Goal: Information Seeking & Learning: Learn about a topic

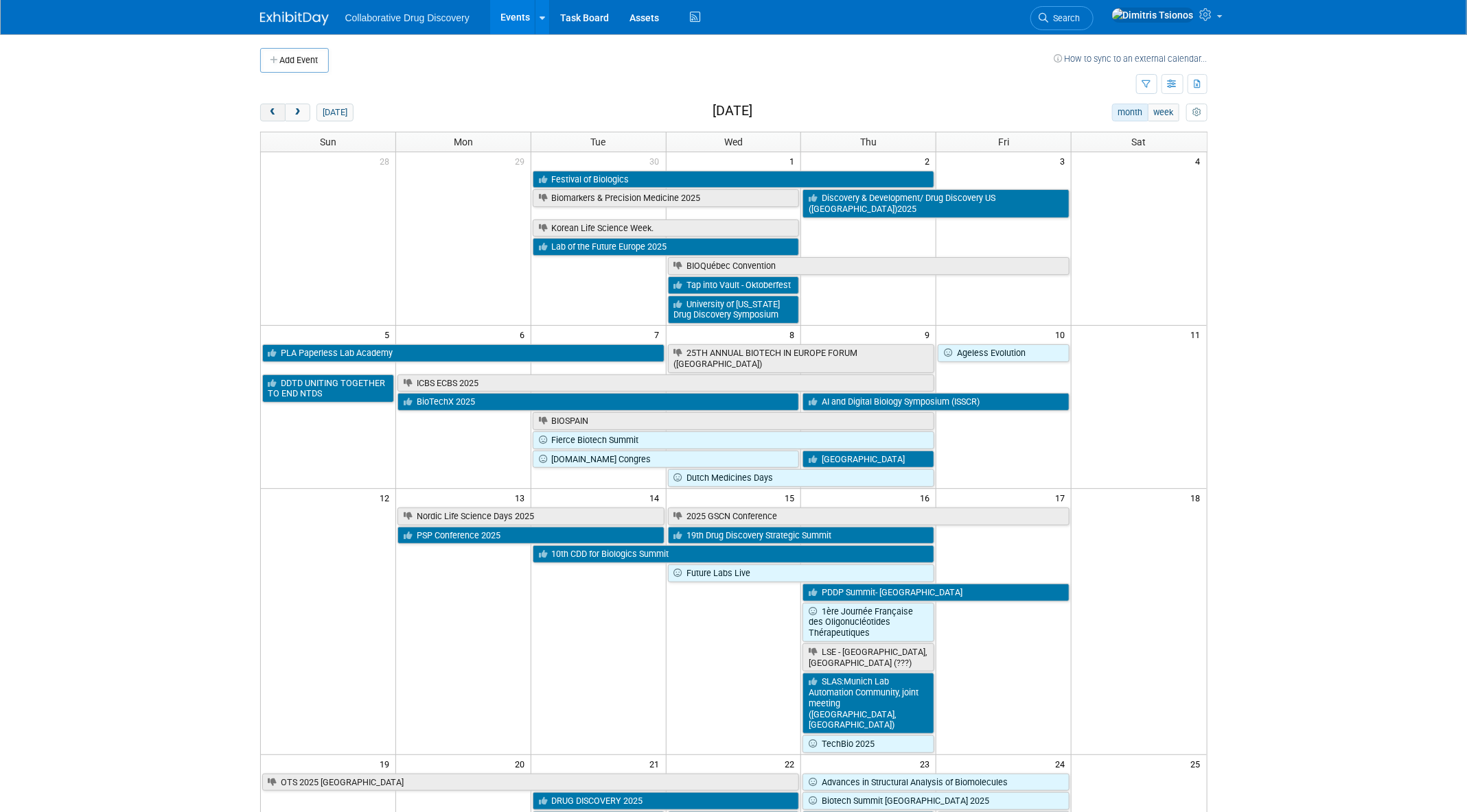
click at [276, 113] on span "prev" at bounding box center [273, 113] width 11 height 9
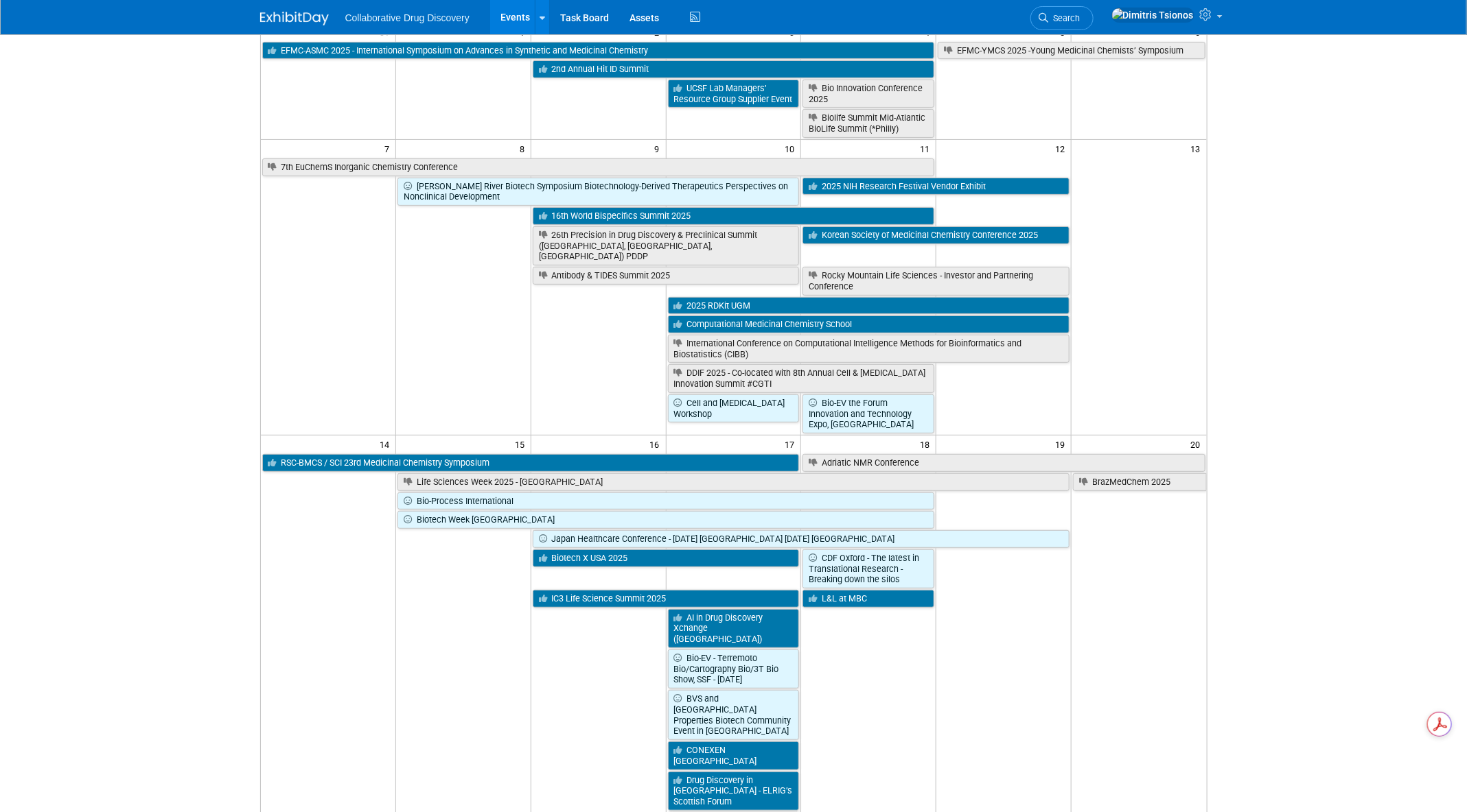
scroll to position [140, 0]
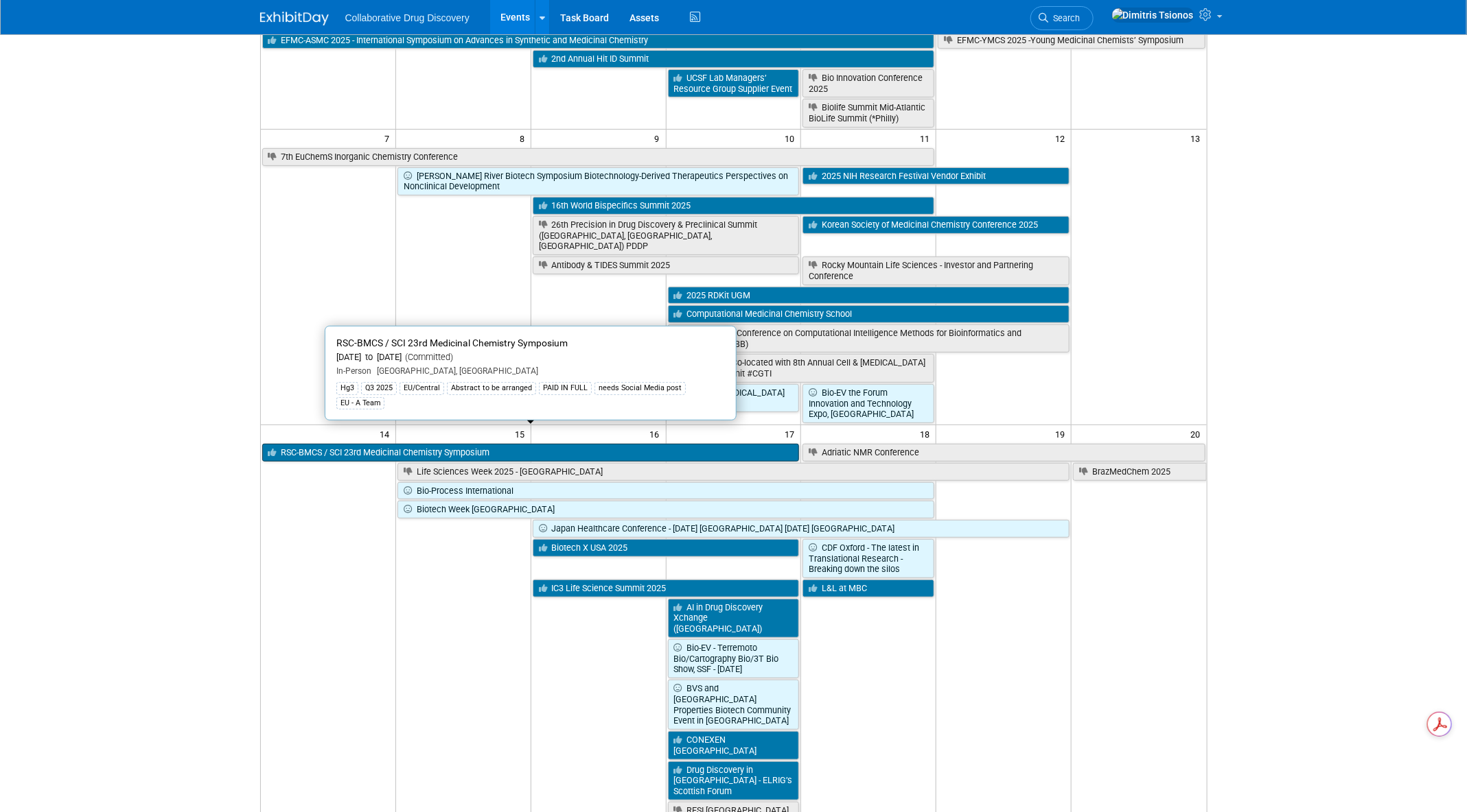
click at [493, 444] on link "RSC-BMCS / SCI 23rd Medicinal Chemistry Symposium" at bounding box center [531, 453] width 537 height 18
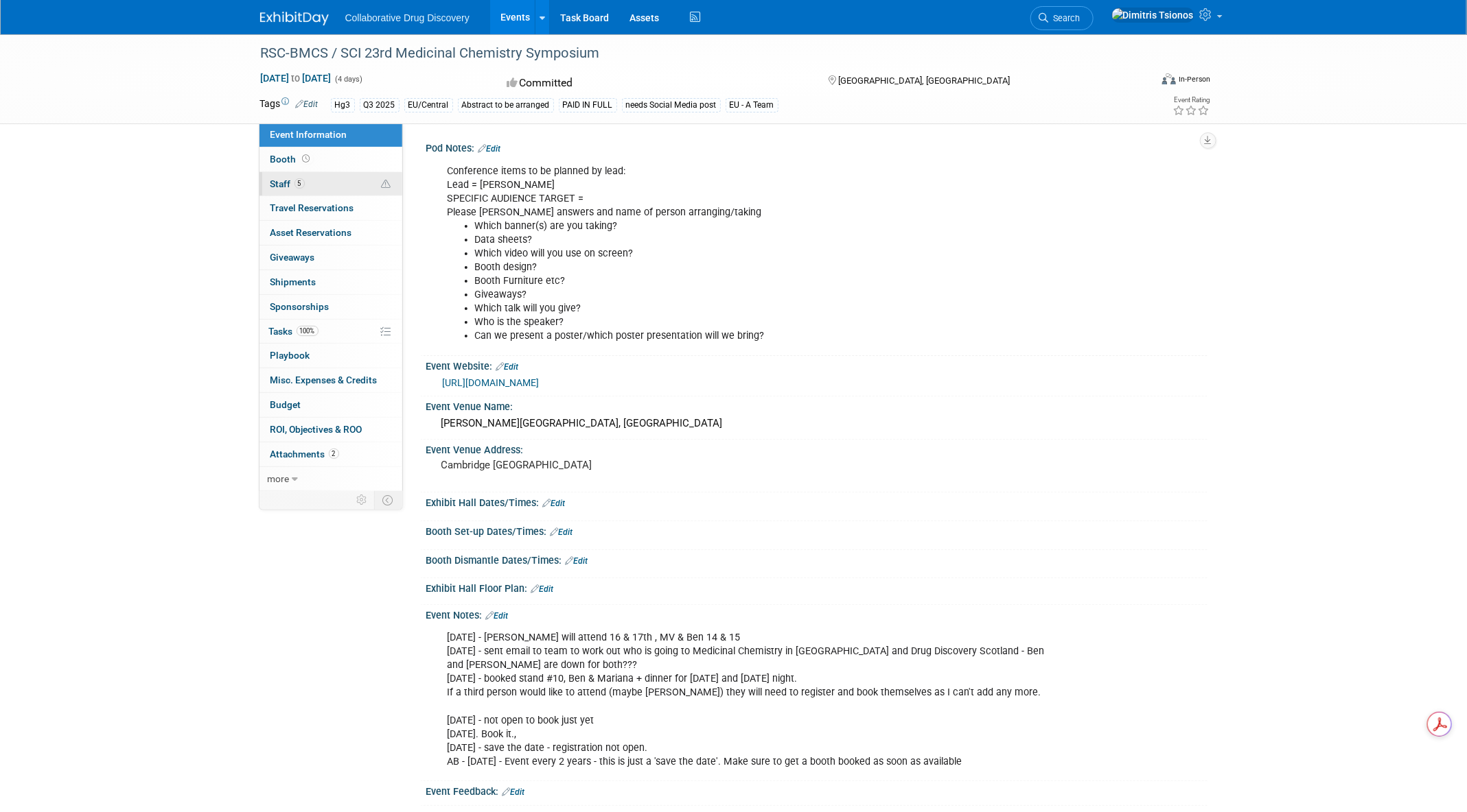
click at [320, 183] on link "5 Staff 5" at bounding box center [331, 184] width 142 height 24
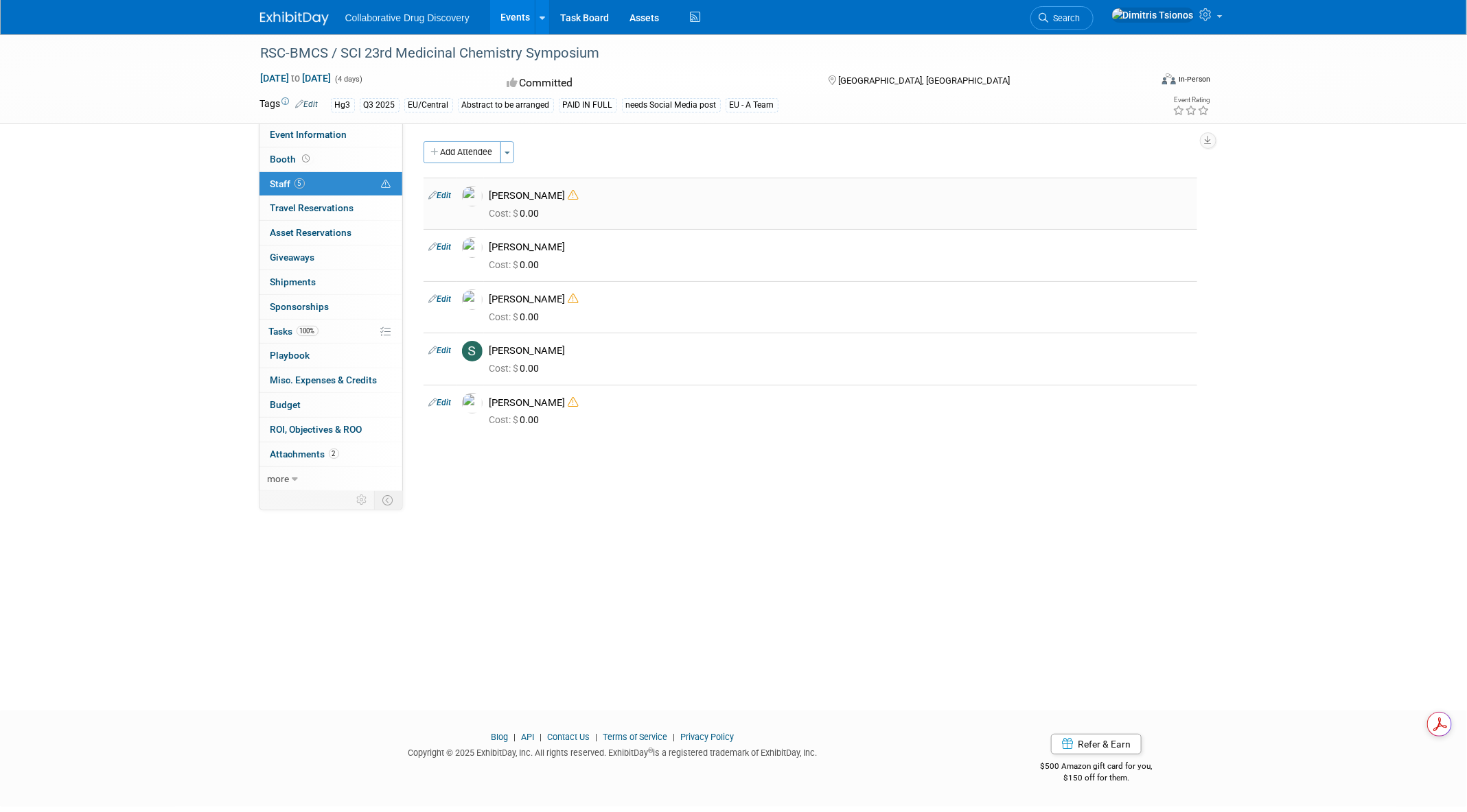
click at [568, 195] on icon at bounding box center [574, 196] width 11 height 11
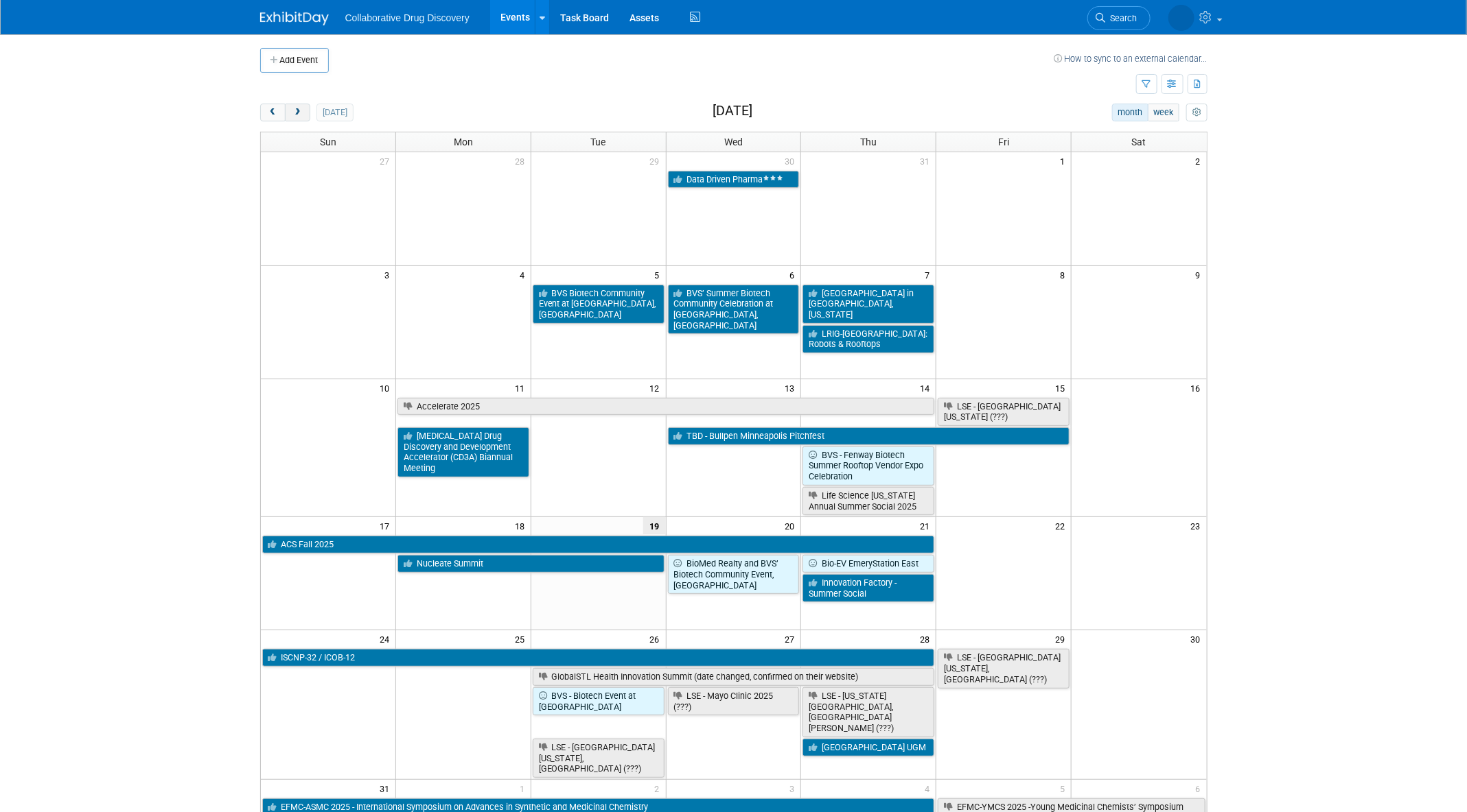
click at [296, 114] on span "next" at bounding box center [298, 113] width 11 height 9
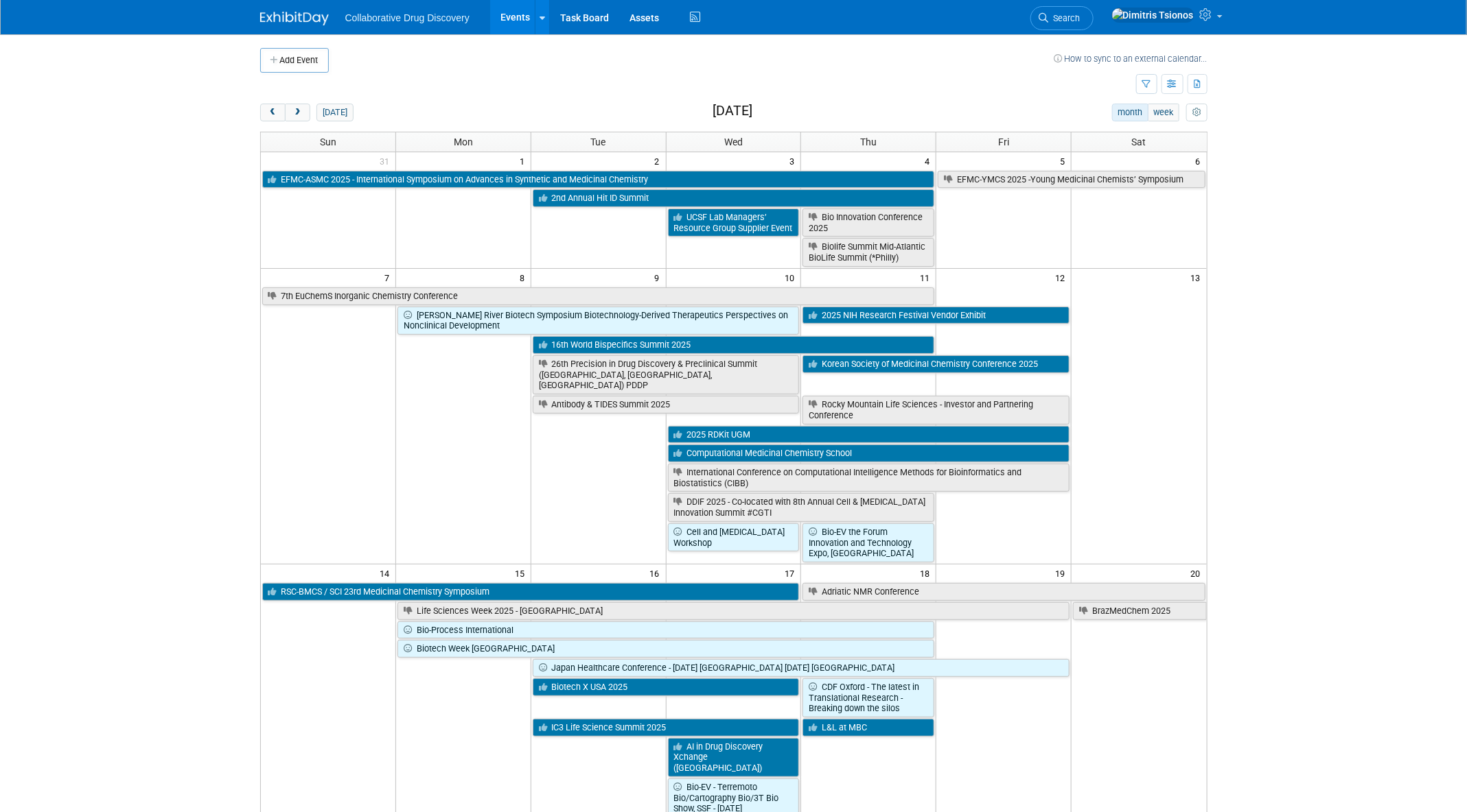
click at [1157, 84] on div "Show: All Events Just My Events Only show events that either I created, or I am…" at bounding box center [1172, 84] width 71 height 24
click at [1152, 84] on button "button" at bounding box center [1147, 84] width 21 height 20
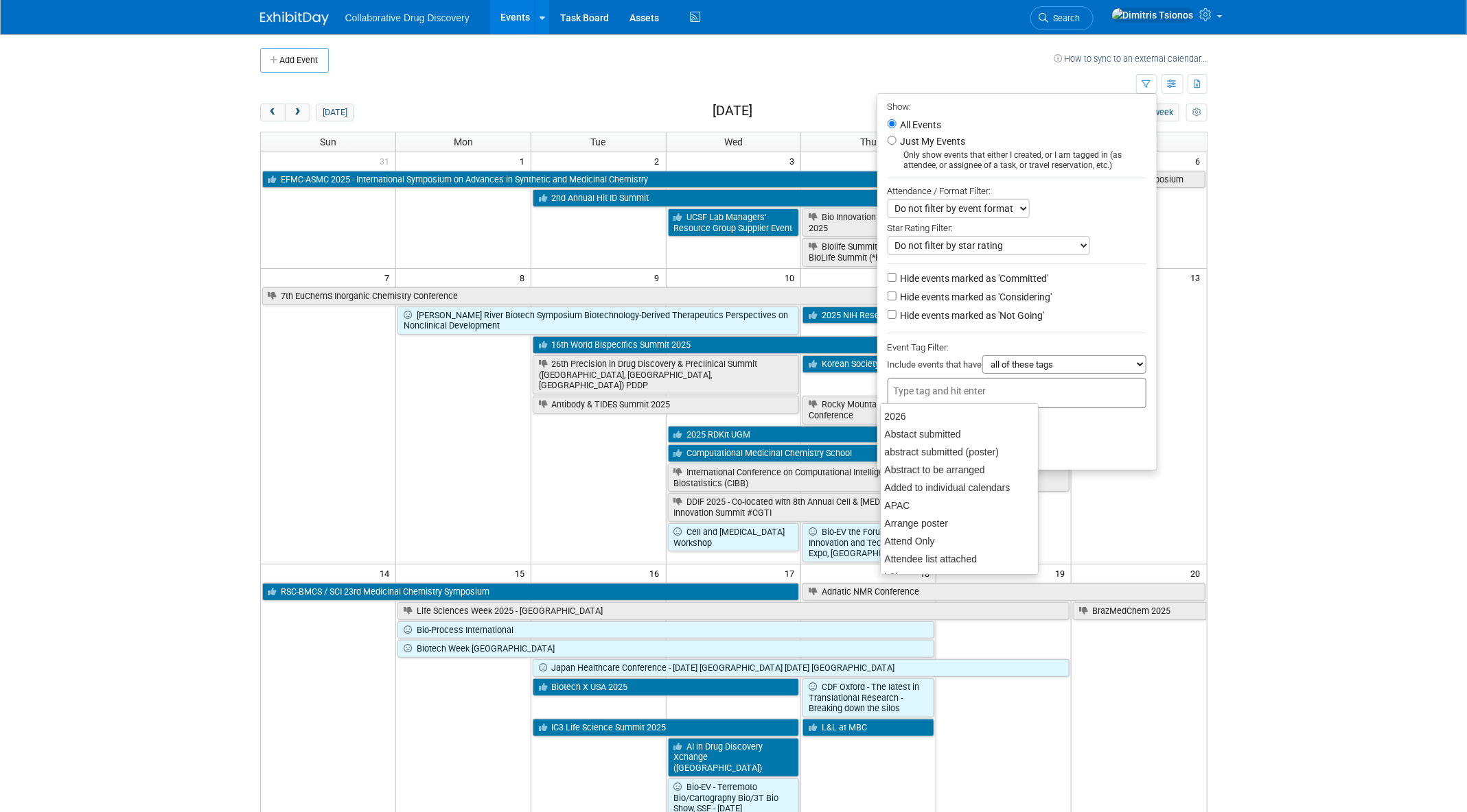
click at [917, 391] on input "text" at bounding box center [948, 390] width 109 height 13
type input "eu"
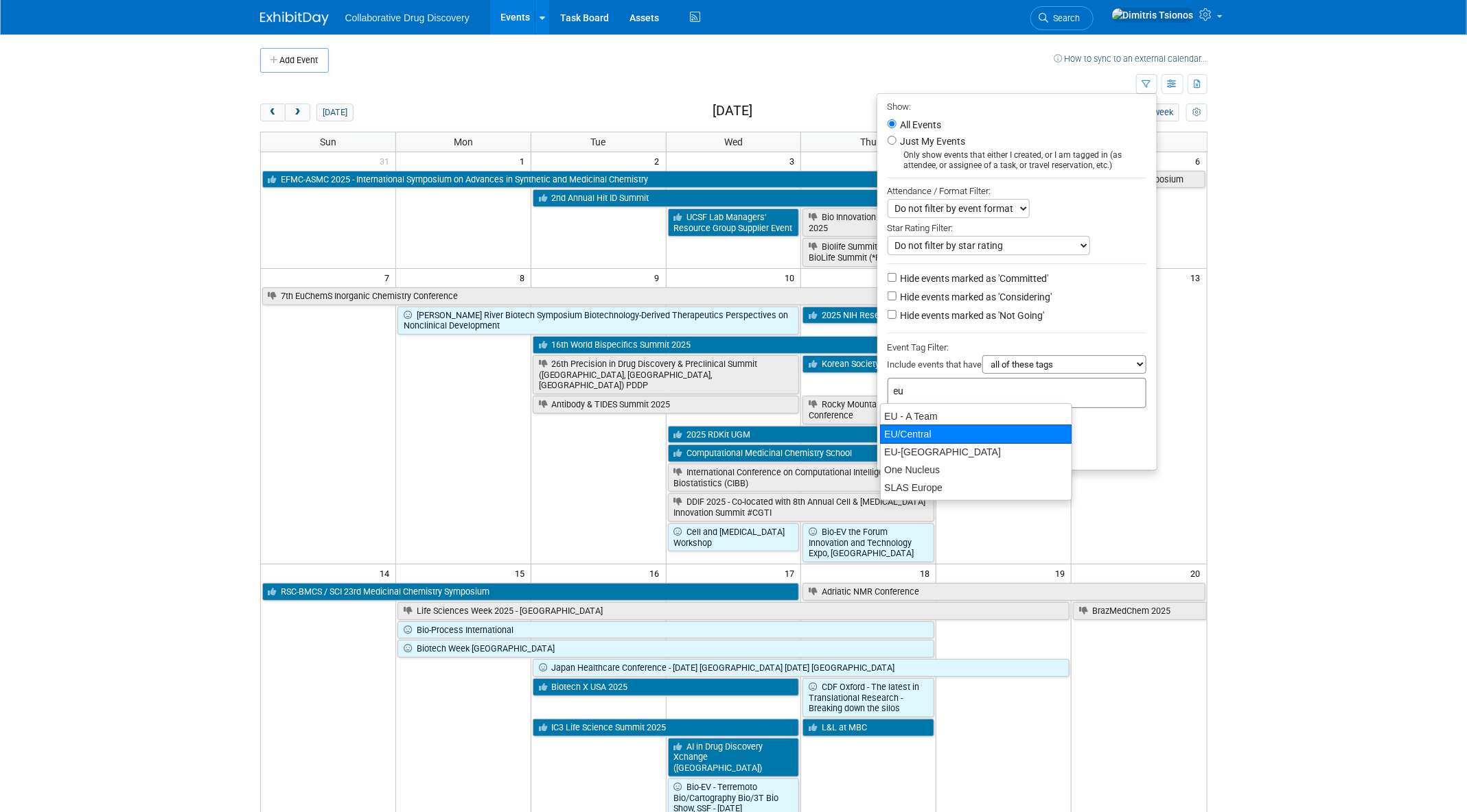
click at [923, 428] on div "EU/Central" at bounding box center [976, 435] width 192 height 20
type input "EU/Central"
click at [903, 440] on button "Apply" at bounding box center [909, 450] width 44 height 20
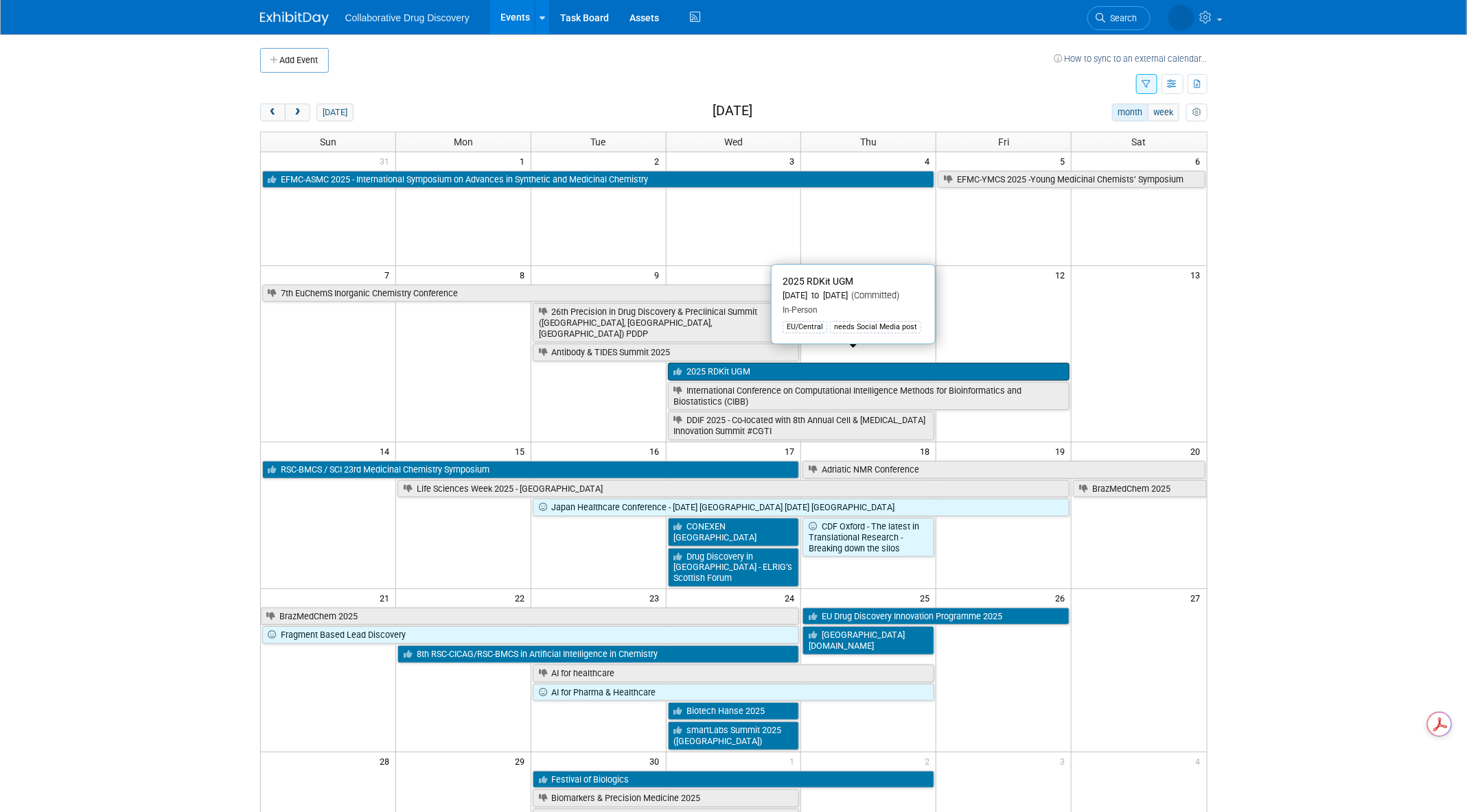
click at [816, 363] on link "2025 RDKit UGM" at bounding box center [869, 372] width 402 height 18
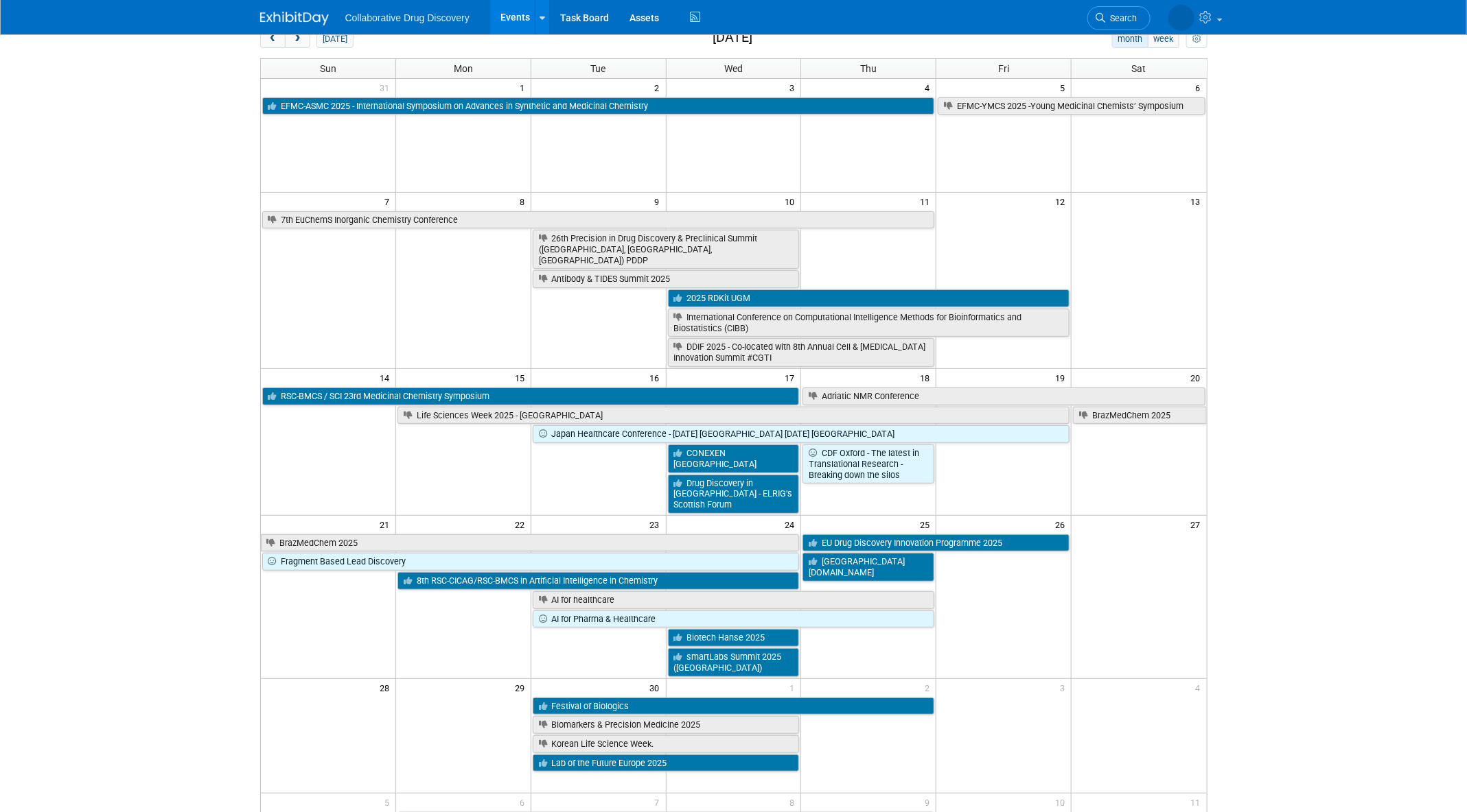
scroll to position [76, 0]
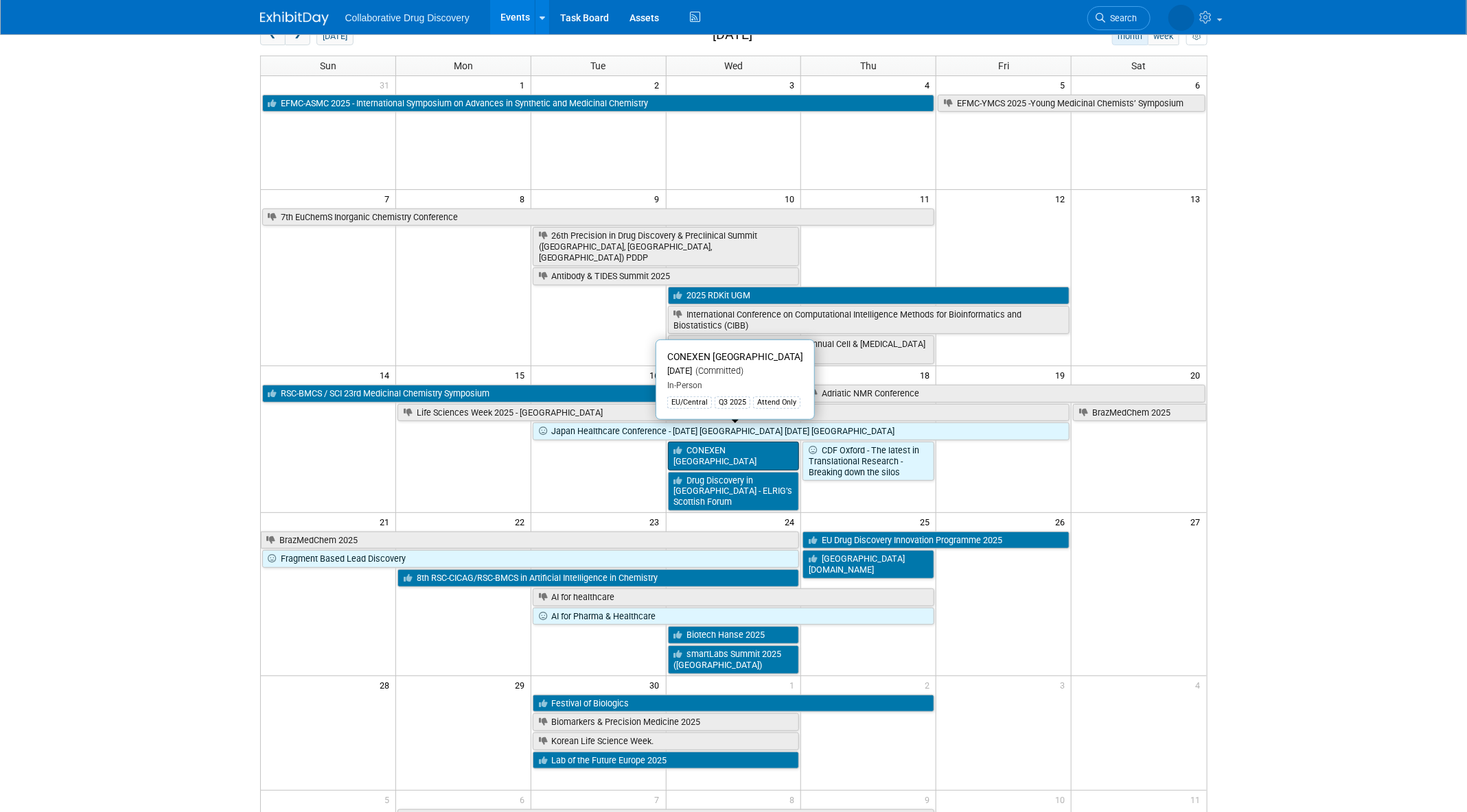
click at [734, 442] on link "CONEXEN Cambridge" at bounding box center [734, 456] width 132 height 28
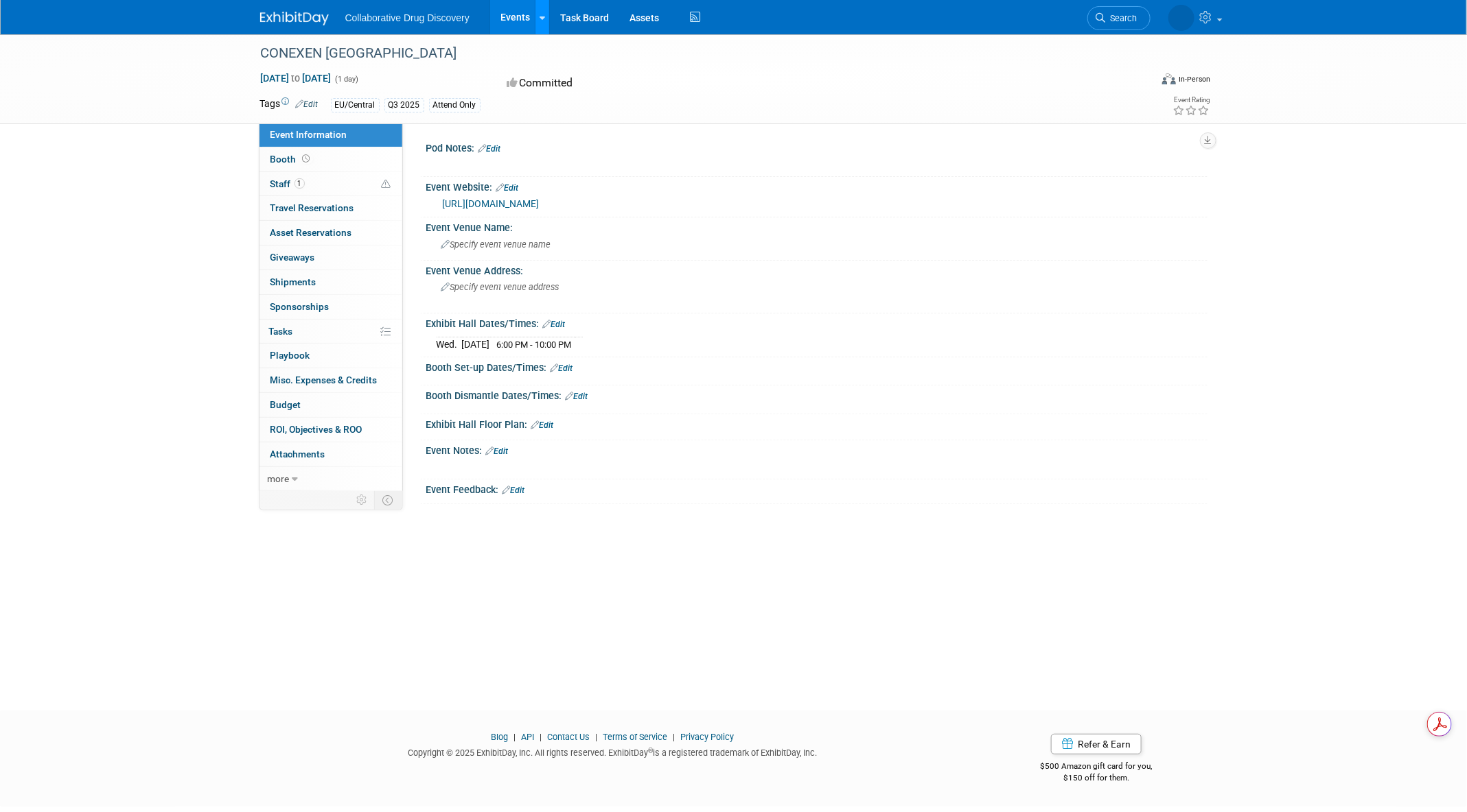
click at [538, 17] on link at bounding box center [542, 17] width 14 height 35
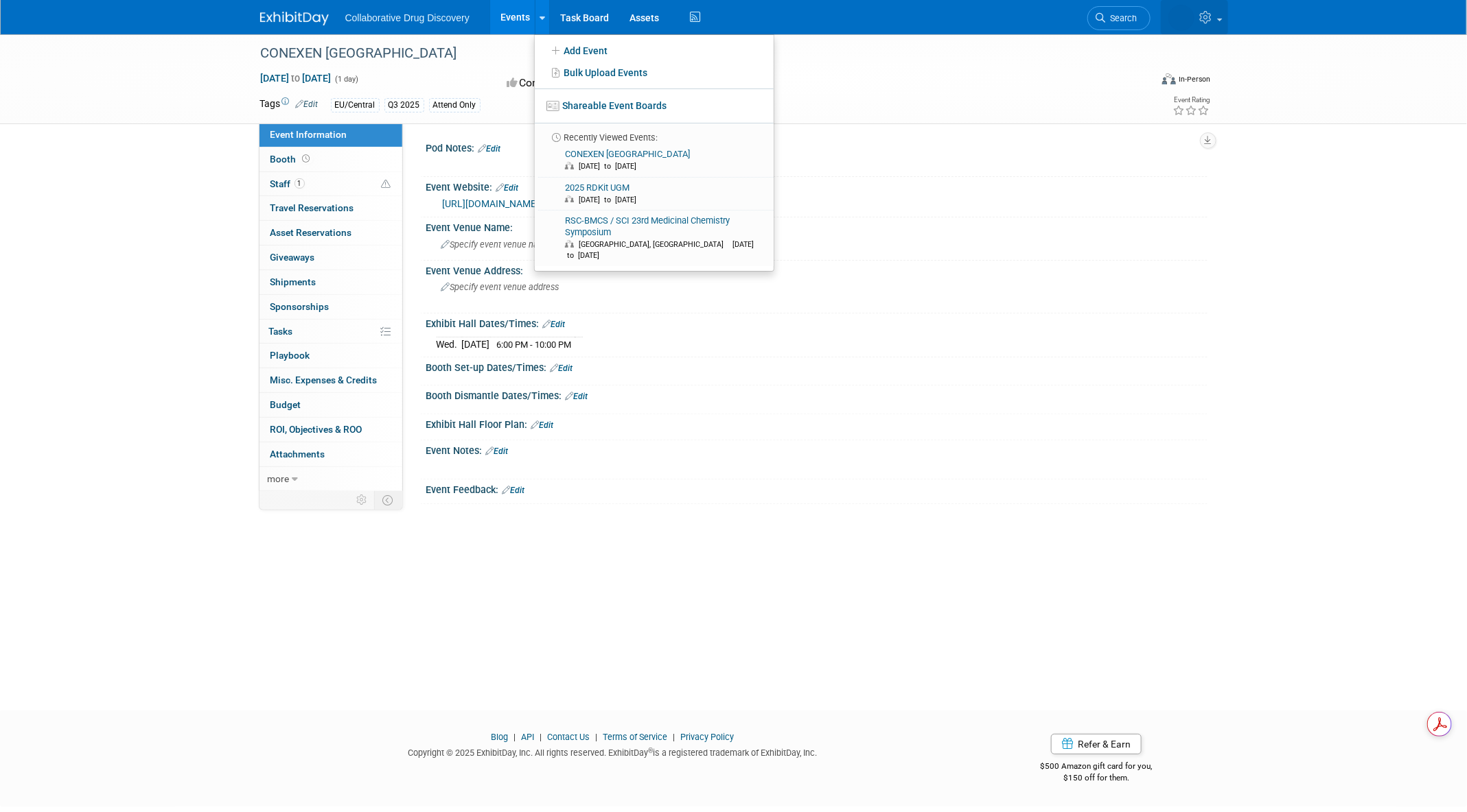
click at [1214, 21] on icon at bounding box center [1208, 17] width 16 height 12
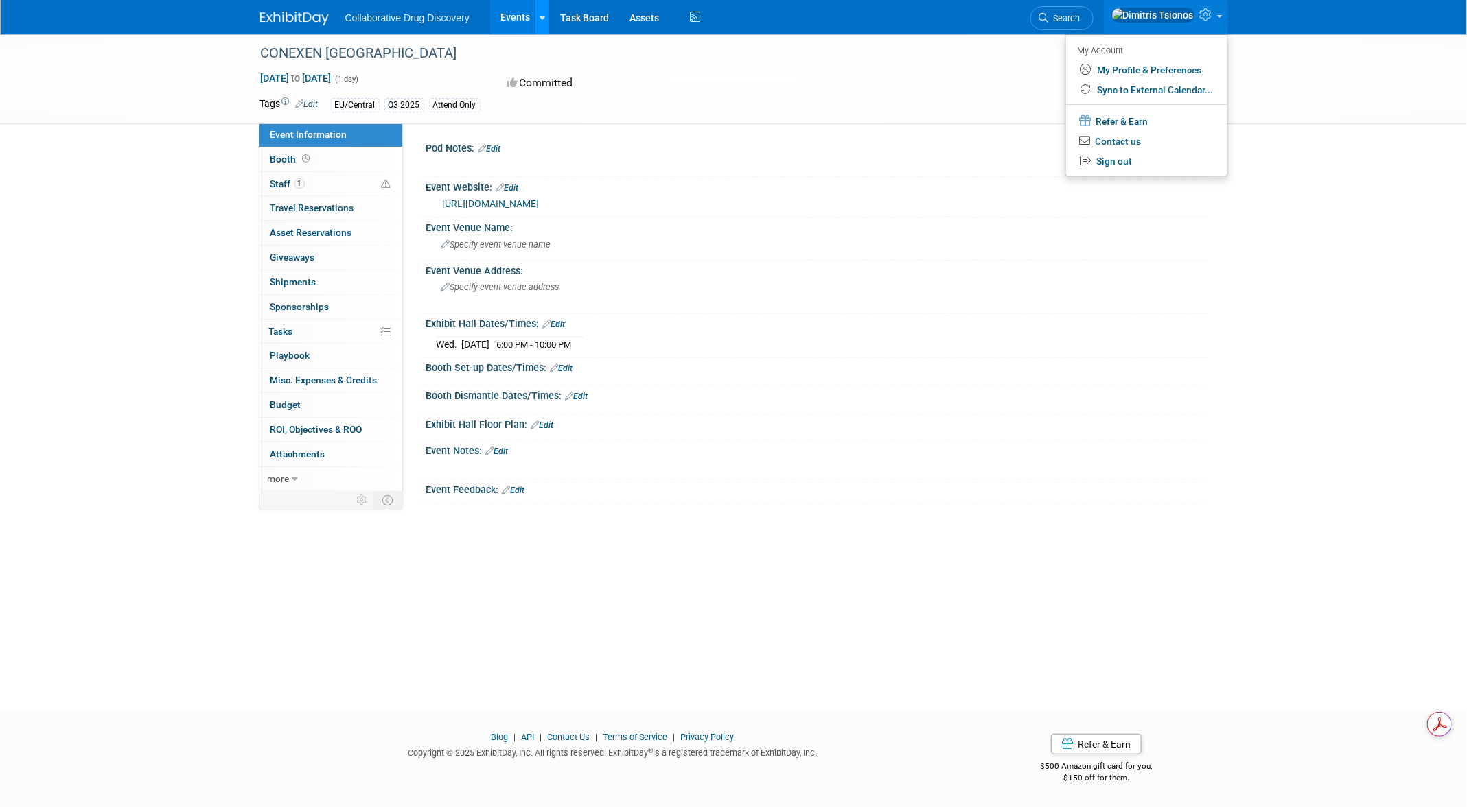
click at [539, 17] on link at bounding box center [542, 17] width 14 height 35
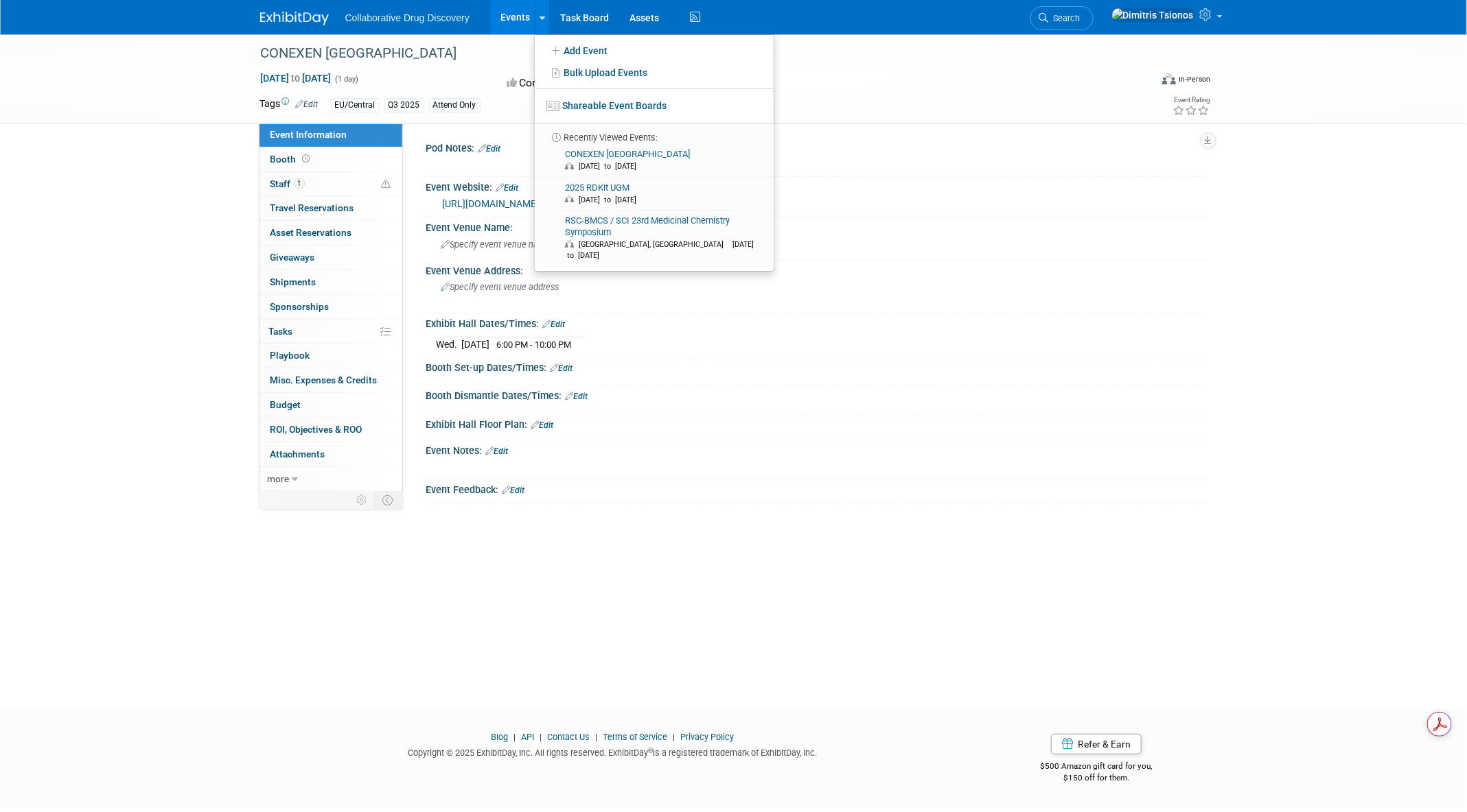
click at [313, 20] on img at bounding box center [294, 18] width 69 height 13
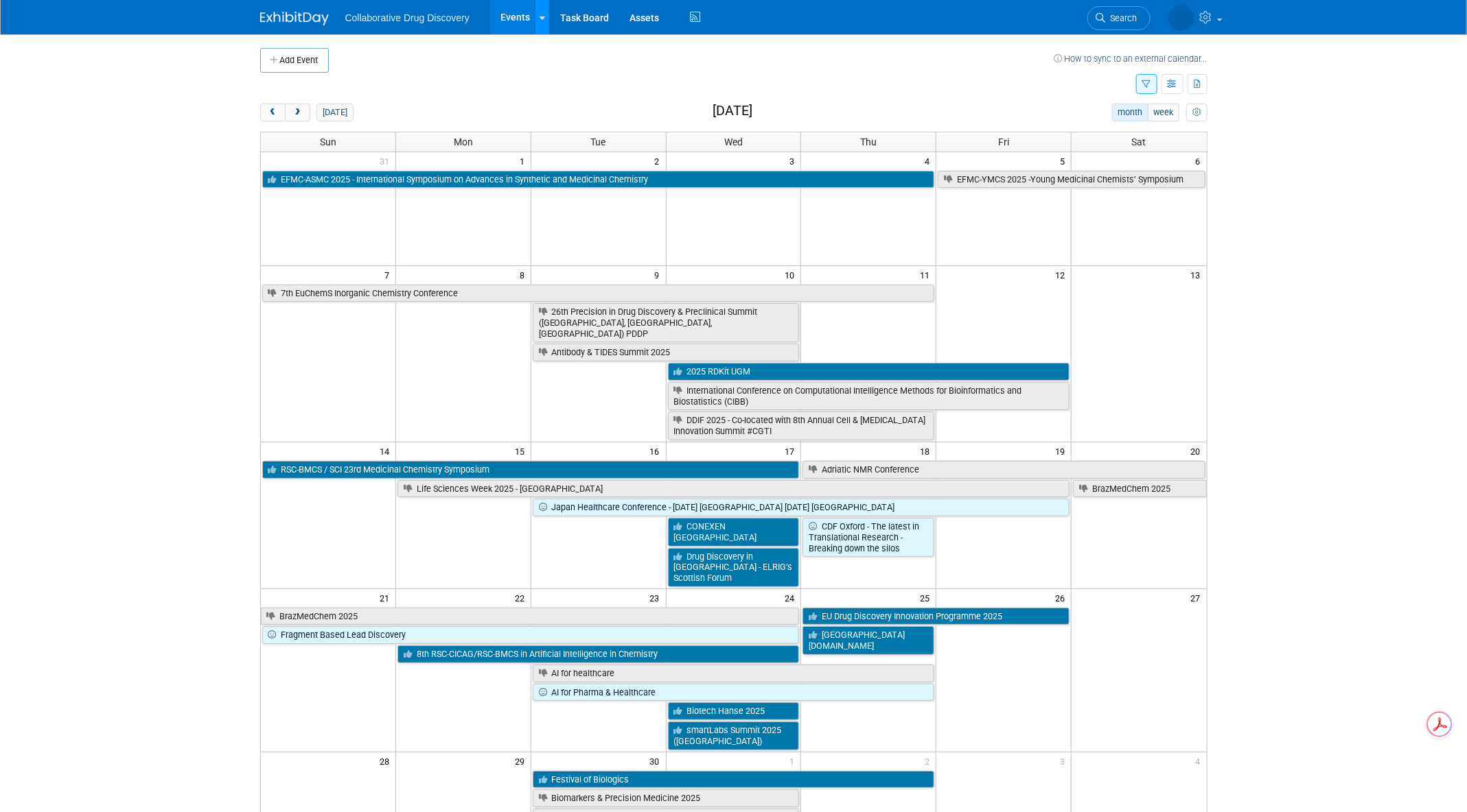
click at [546, 17] on link at bounding box center [542, 17] width 14 height 35
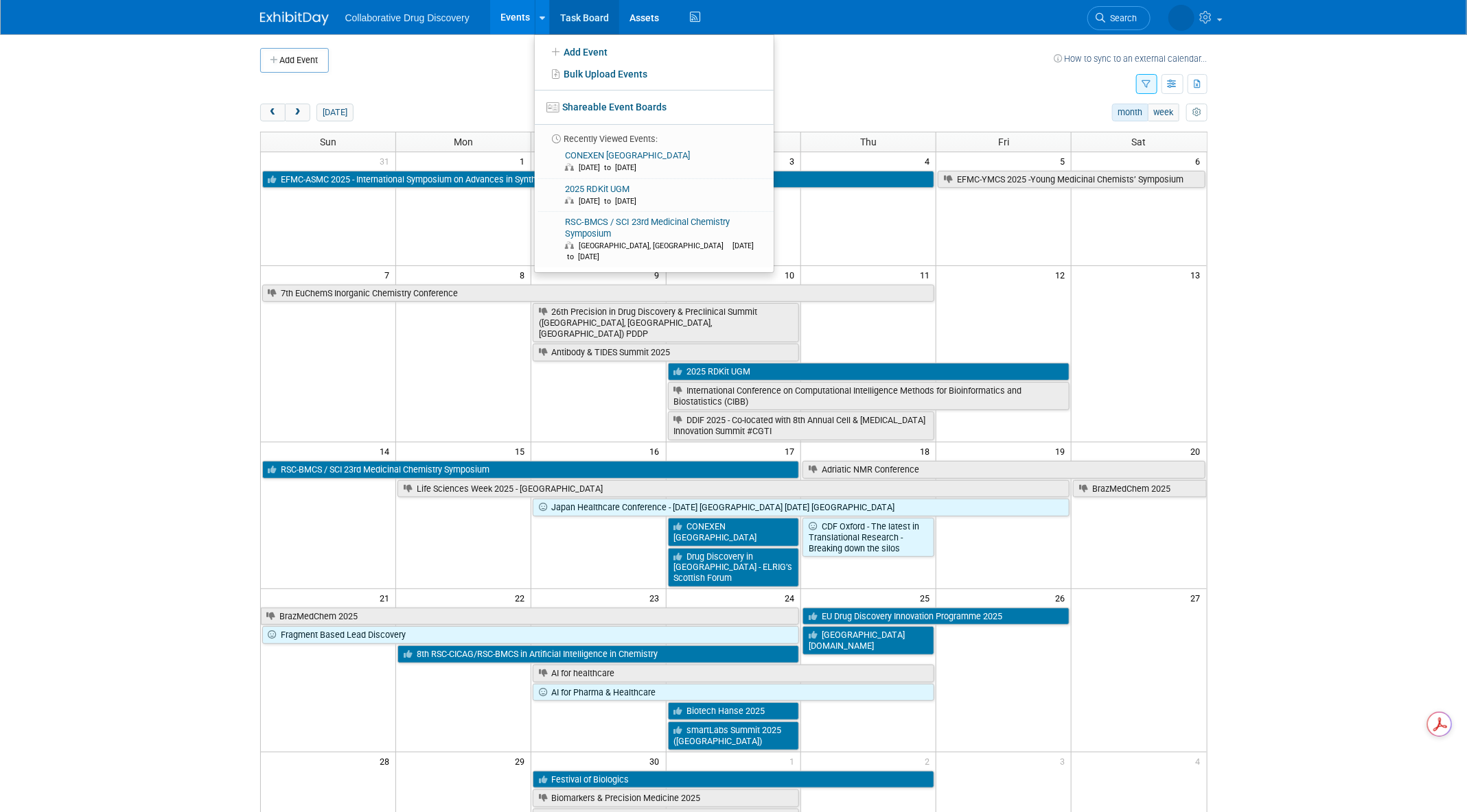
click at [583, 15] on link "Task Board" at bounding box center [584, 17] width 69 height 35
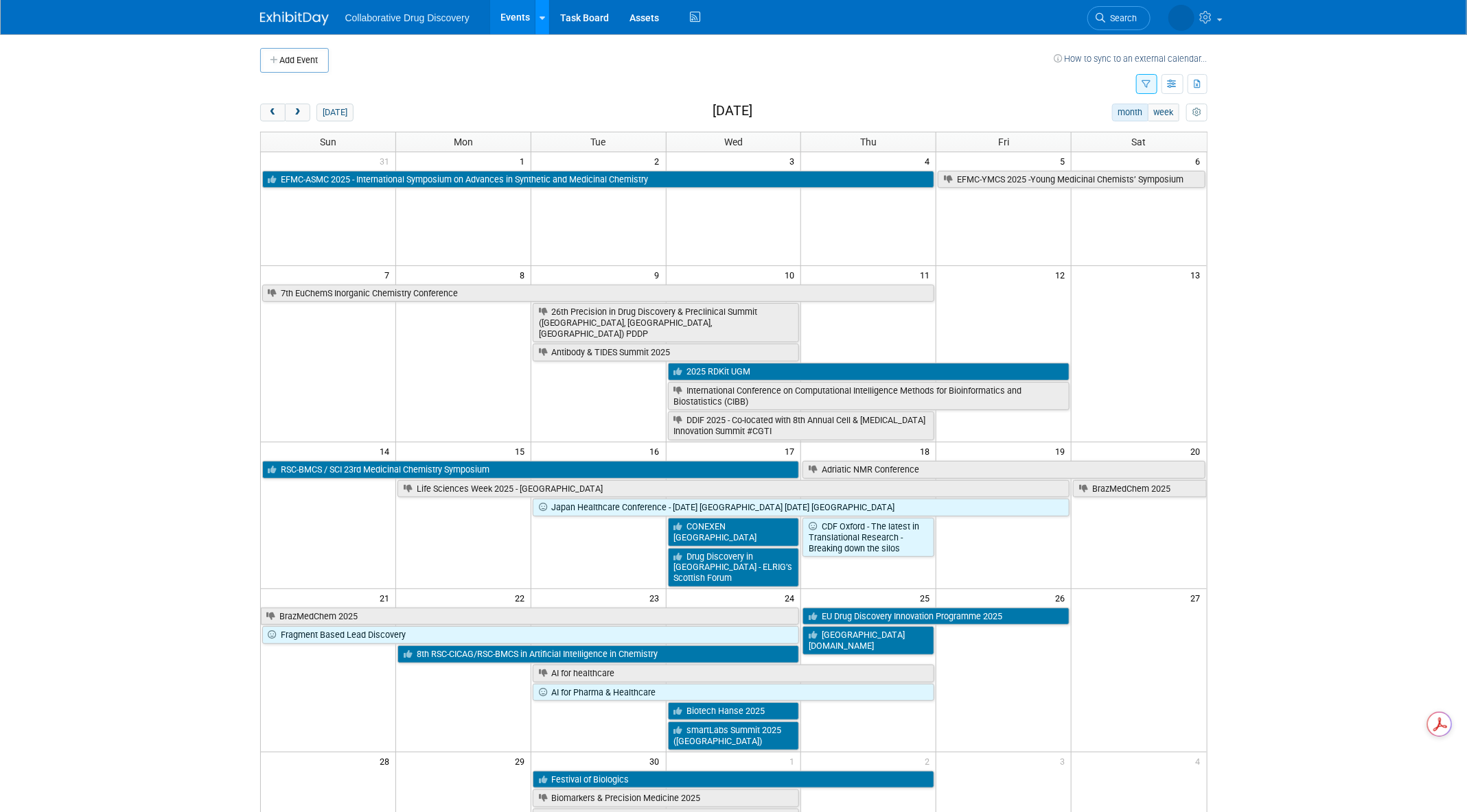
click at [540, 22] on div at bounding box center [542, 17] width 5 height 13
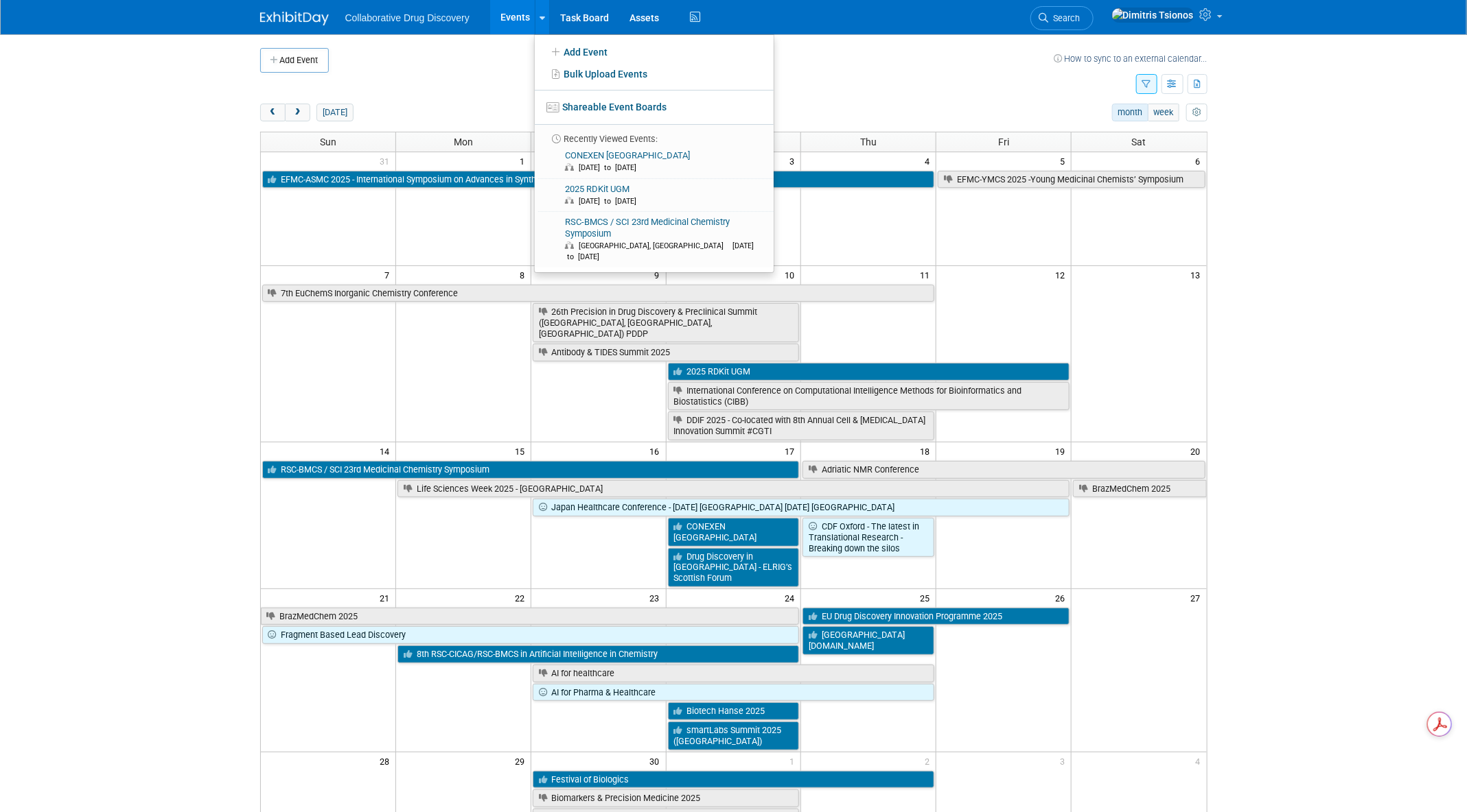
click at [969, 59] on td at bounding box center [691, 60] width 725 height 25
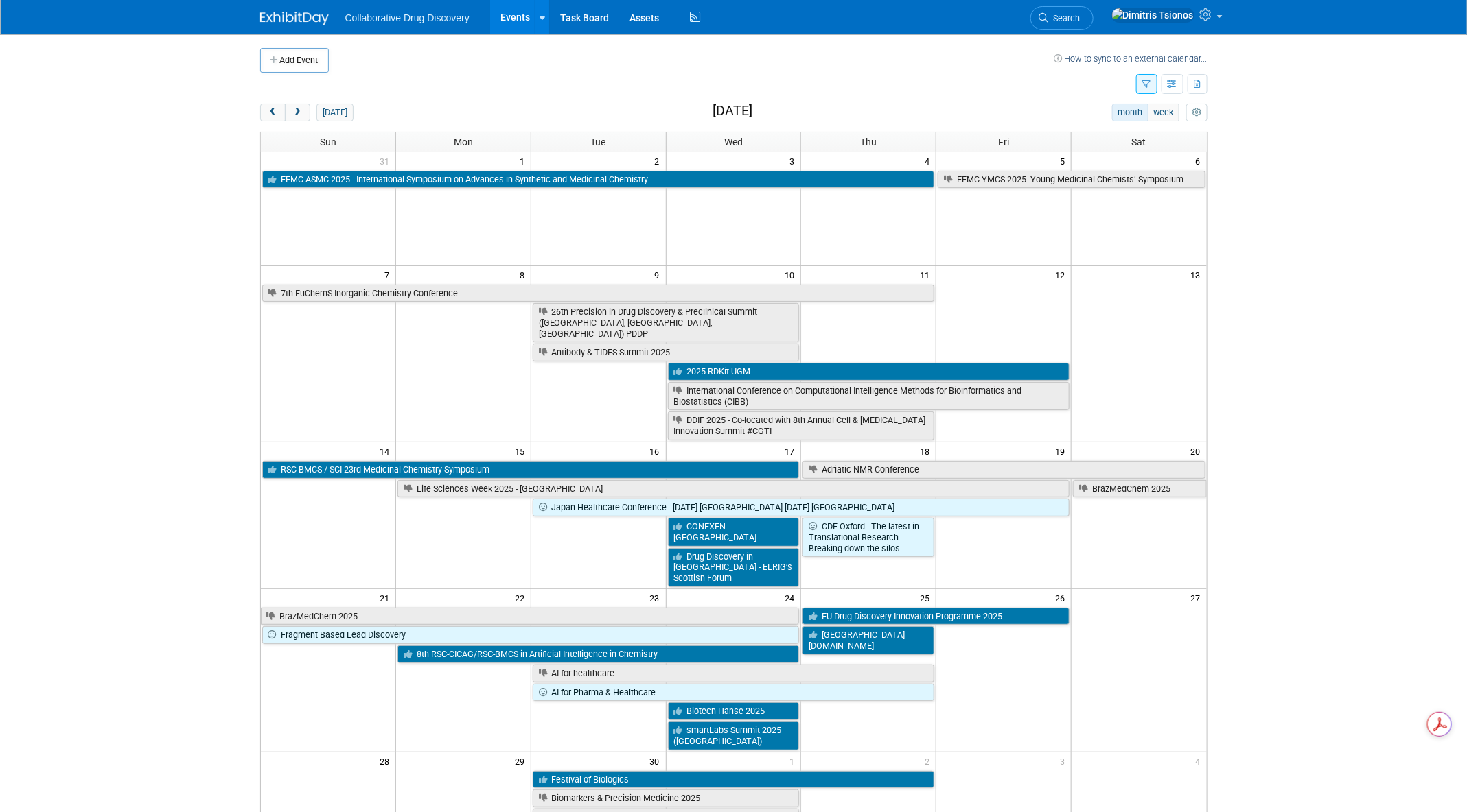
click at [1146, 81] on icon "button" at bounding box center [1147, 84] width 9 height 9
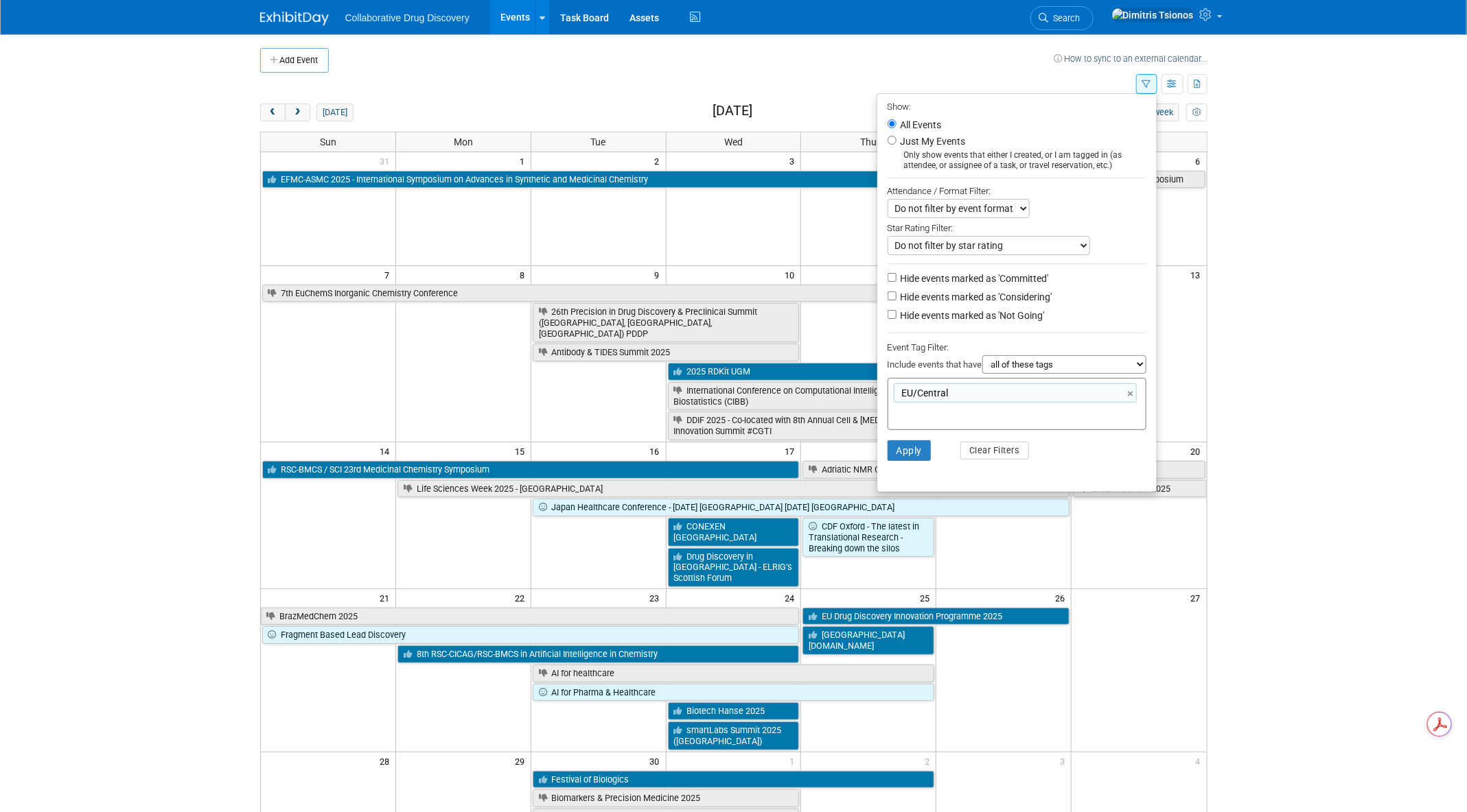
click at [898, 138] on label "Just My Events" at bounding box center [931, 141] width 68 height 13
click at [893, 138] on input "Just My Events" at bounding box center [892, 141] width 9 height 9
radio input "true"
click at [905, 440] on button "Apply" at bounding box center [909, 450] width 44 height 20
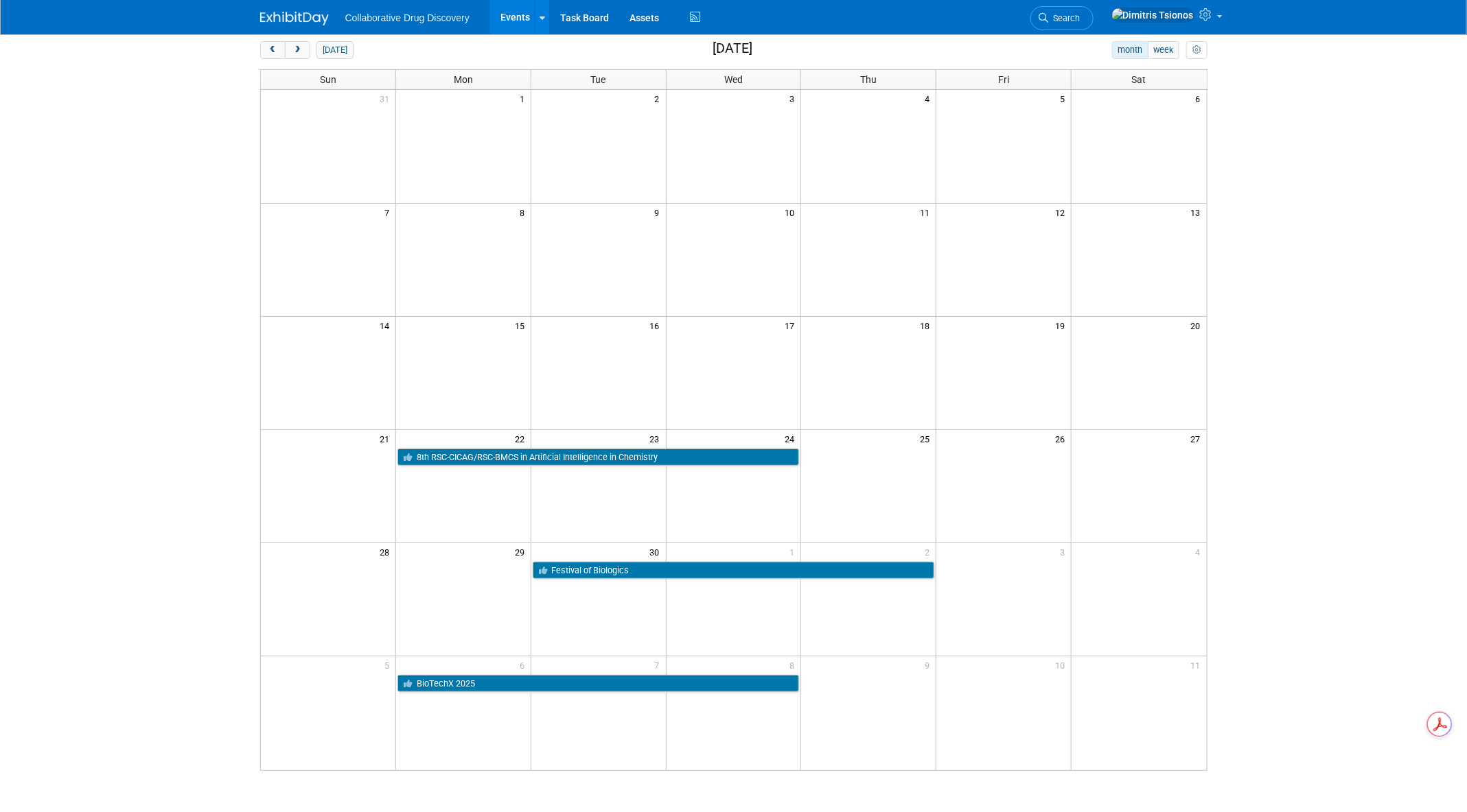
scroll to position [167, 0]
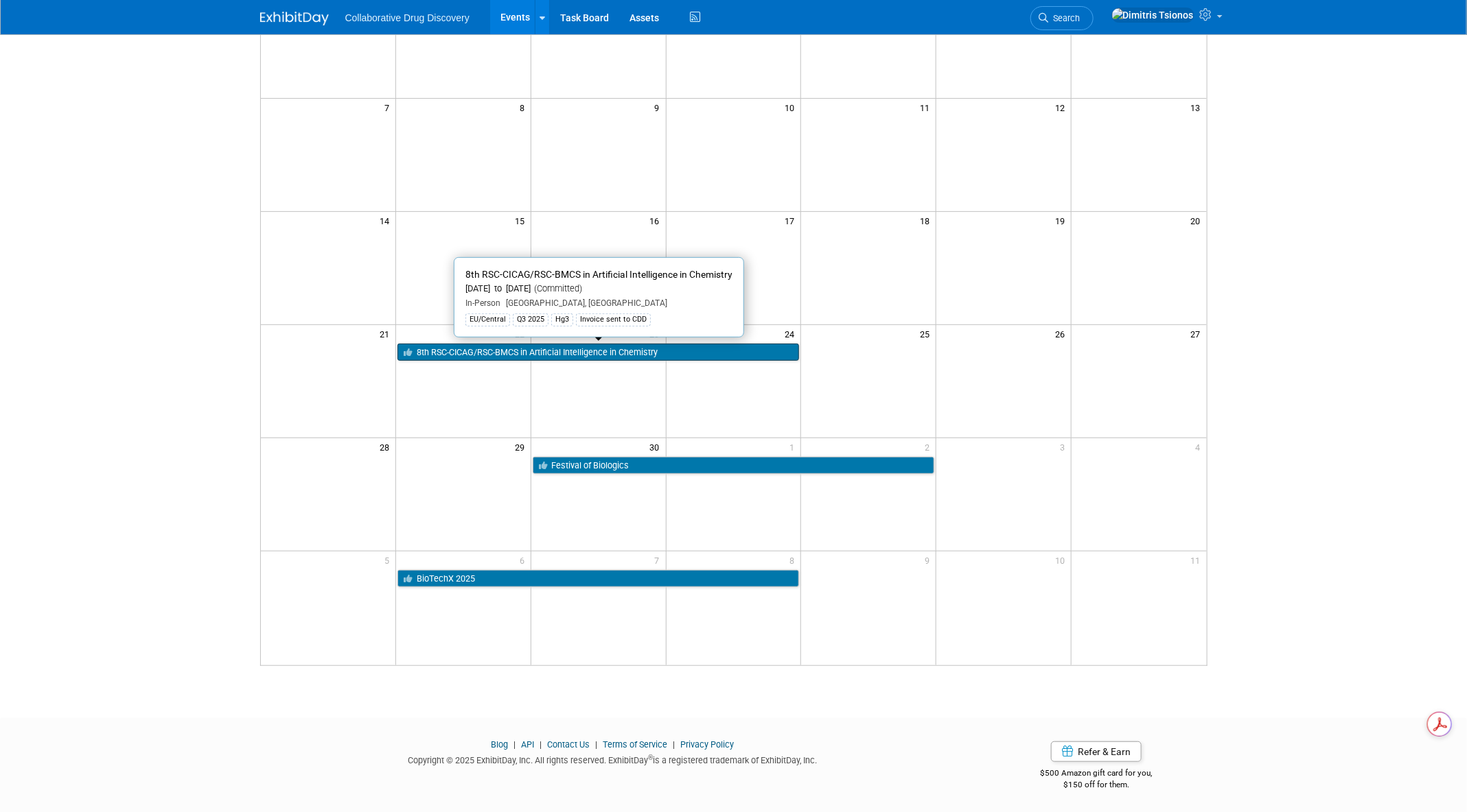
click at [528, 347] on link "8th RSC-CICAG/RSC-BMCS in Artificial Intelligence in Chemistry" at bounding box center [599, 353] width 402 height 18
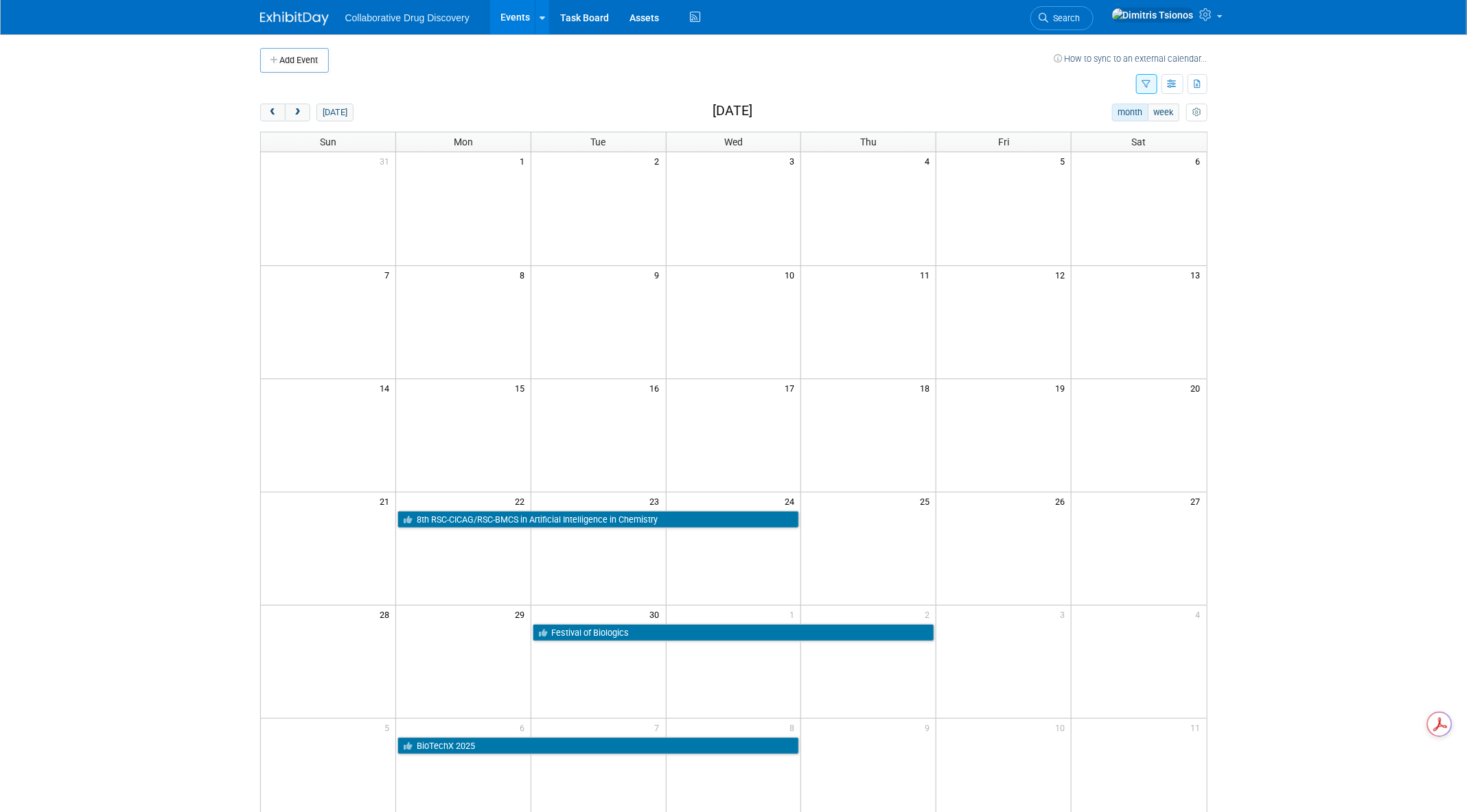
click at [1150, 84] on icon "button" at bounding box center [1147, 84] width 9 height 9
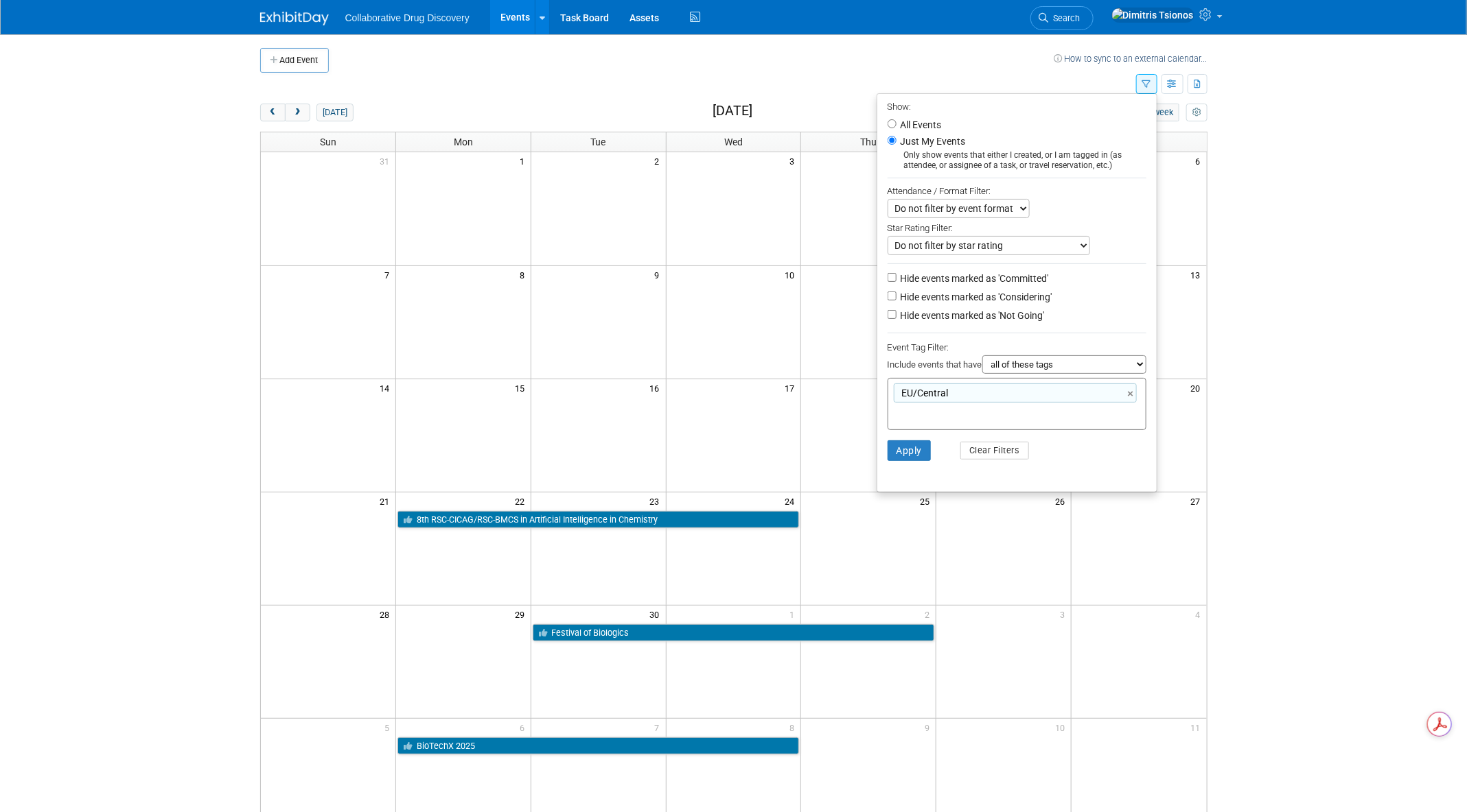
click at [905, 123] on label "All Events" at bounding box center [919, 125] width 44 height 10
click at [897, 123] on input "All Events" at bounding box center [892, 124] width 9 height 9
radio input "true"
click at [896, 446] on button "Apply" at bounding box center [909, 450] width 44 height 20
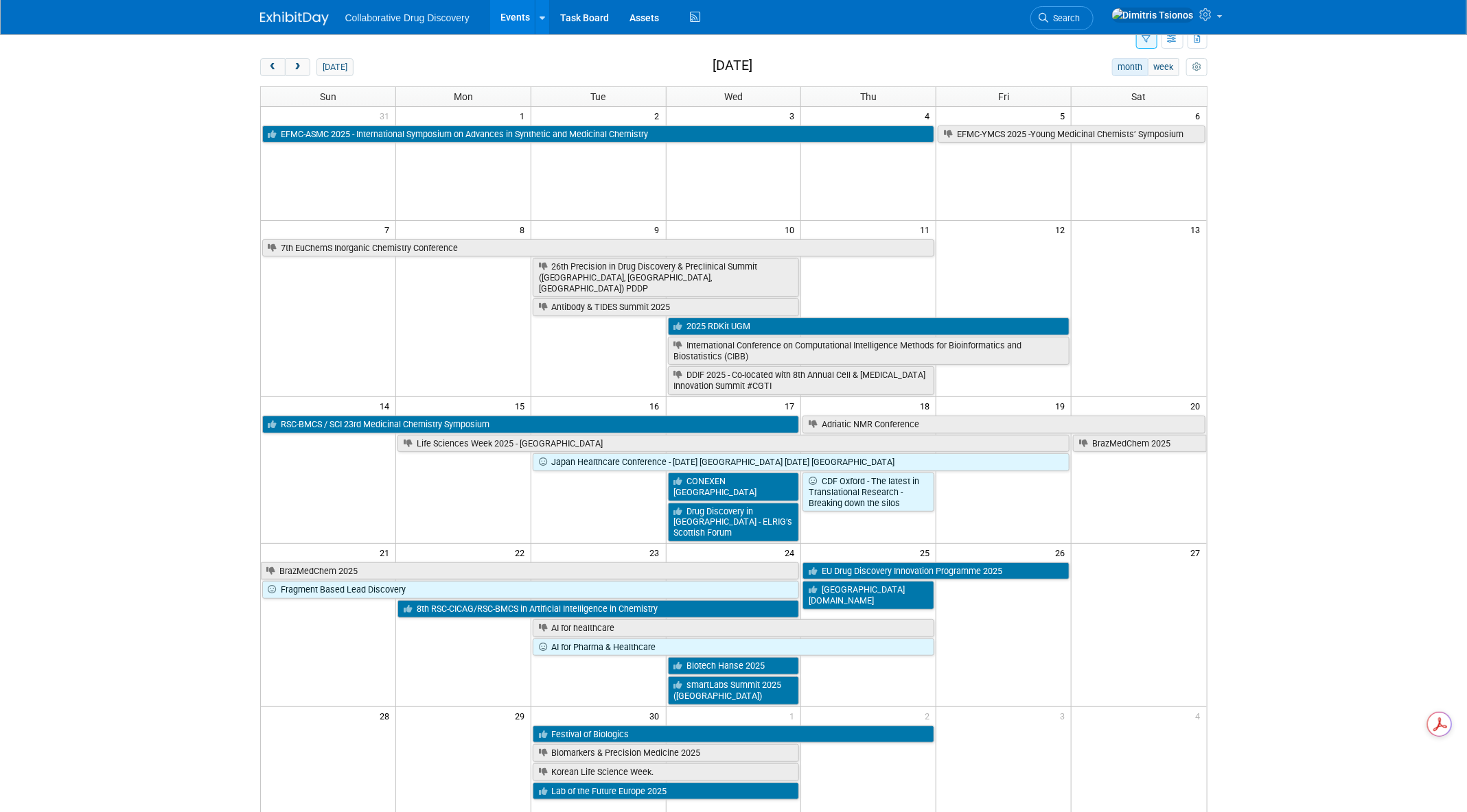
scroll to position [55, 0]
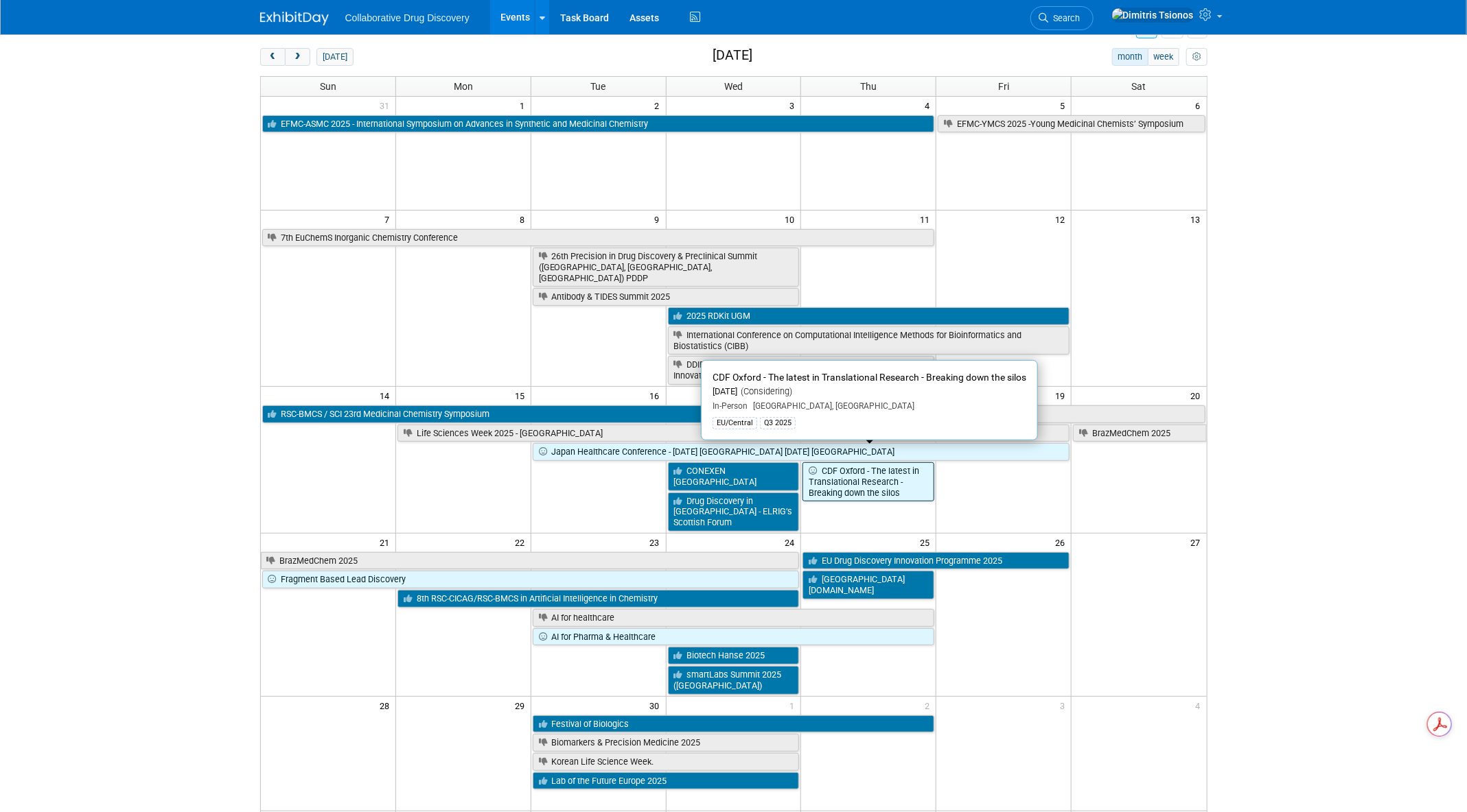
click at [908, 467] on link "CDF Oxford - The latest in Translational Research - Breaking down the silos" at bounding box center [868, 482] width 132 height 39
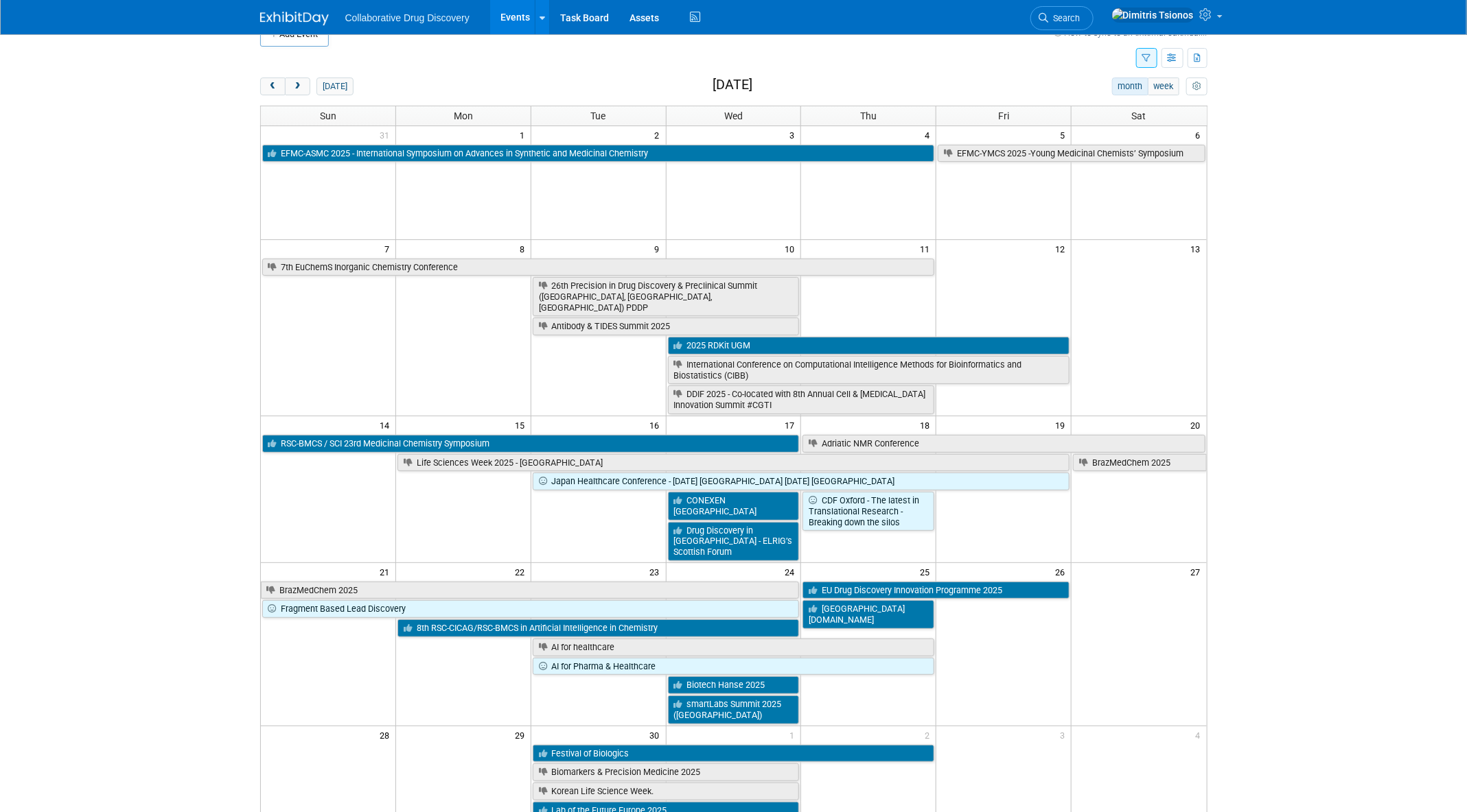
scroll to position [26, 0]
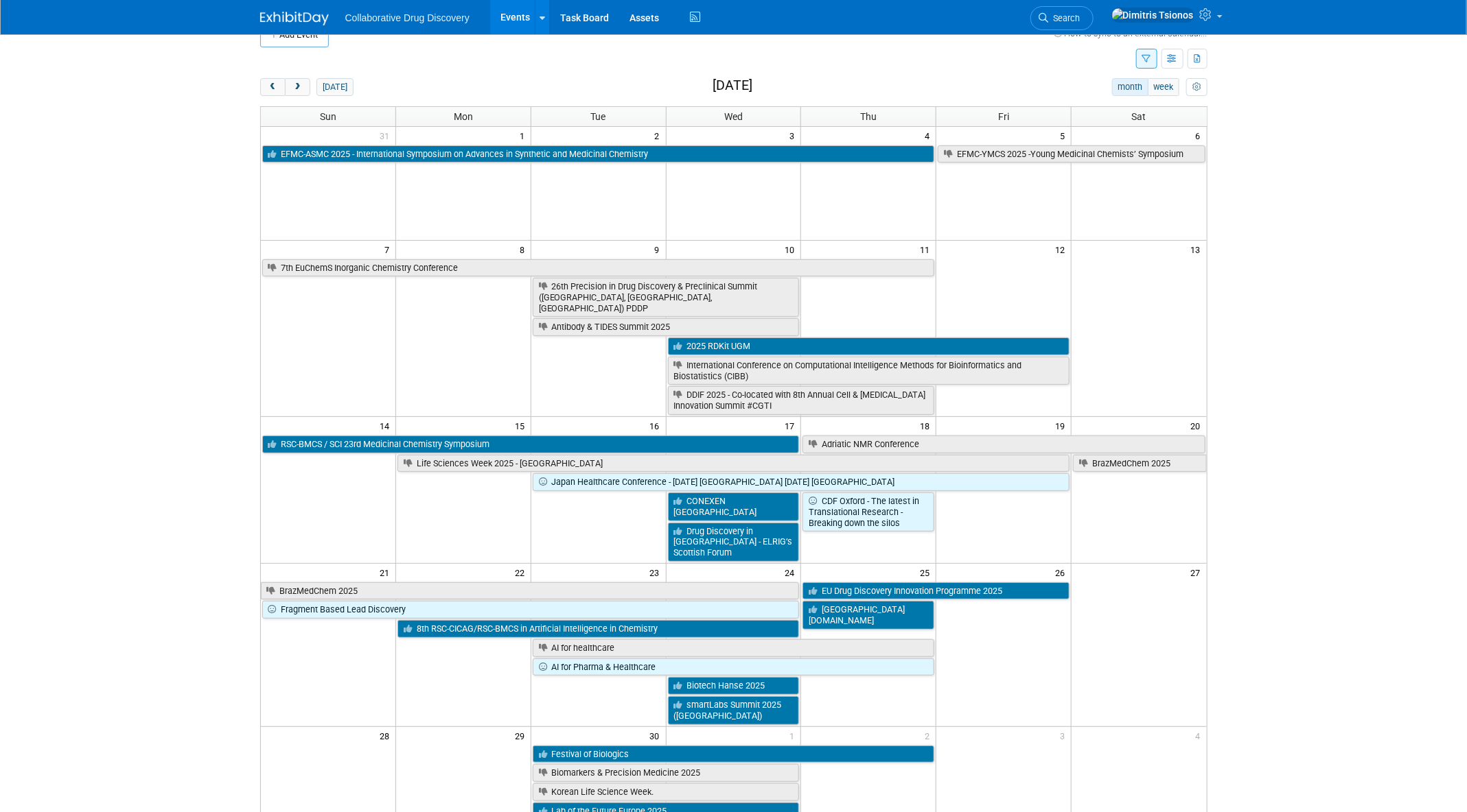
click at [1143, 60] on icon "button" at bounding box center [1147, 60] width 9 height 9
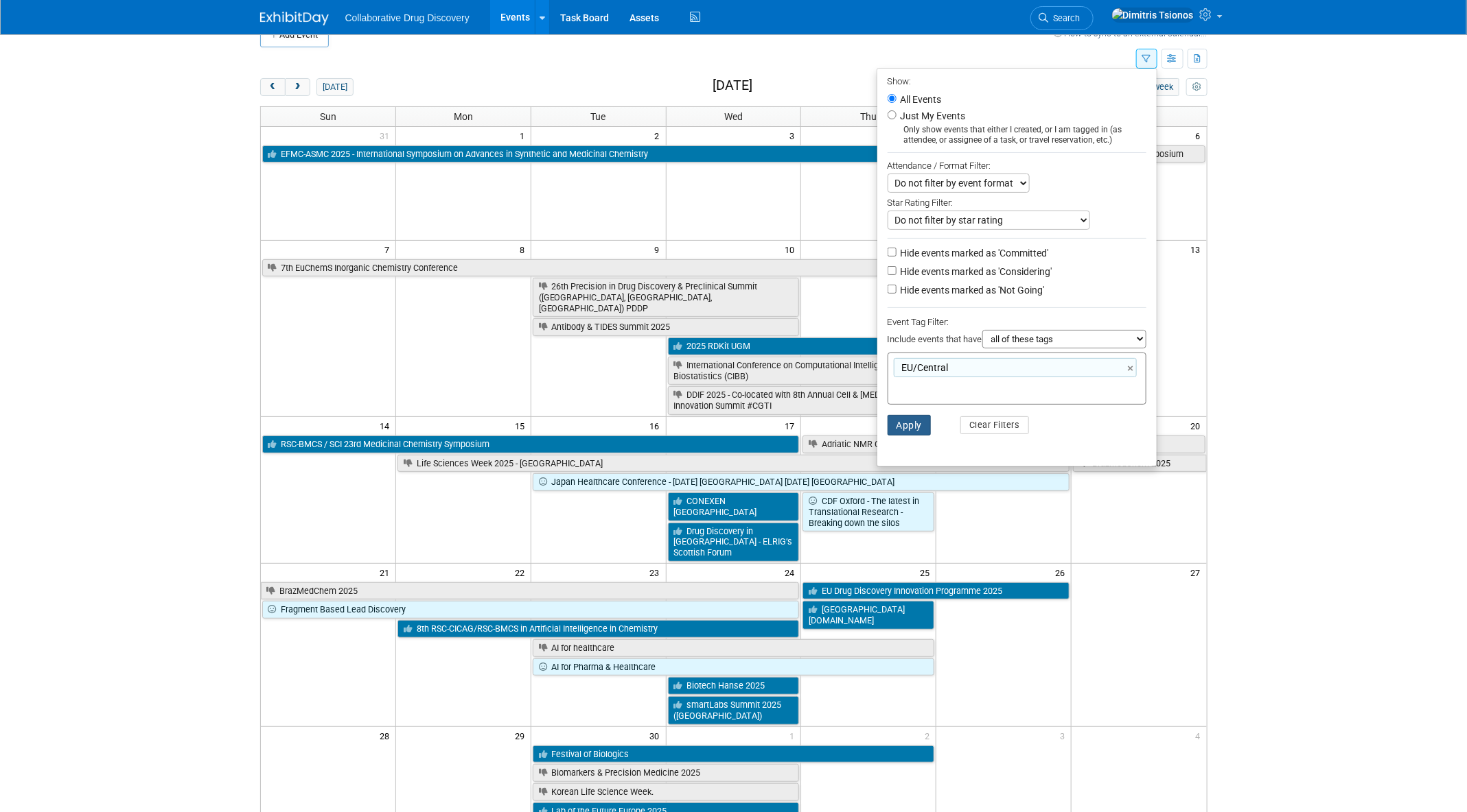
click at [910, 423] on button "Apply" at bounding box center [909, 425] width 44 height 20
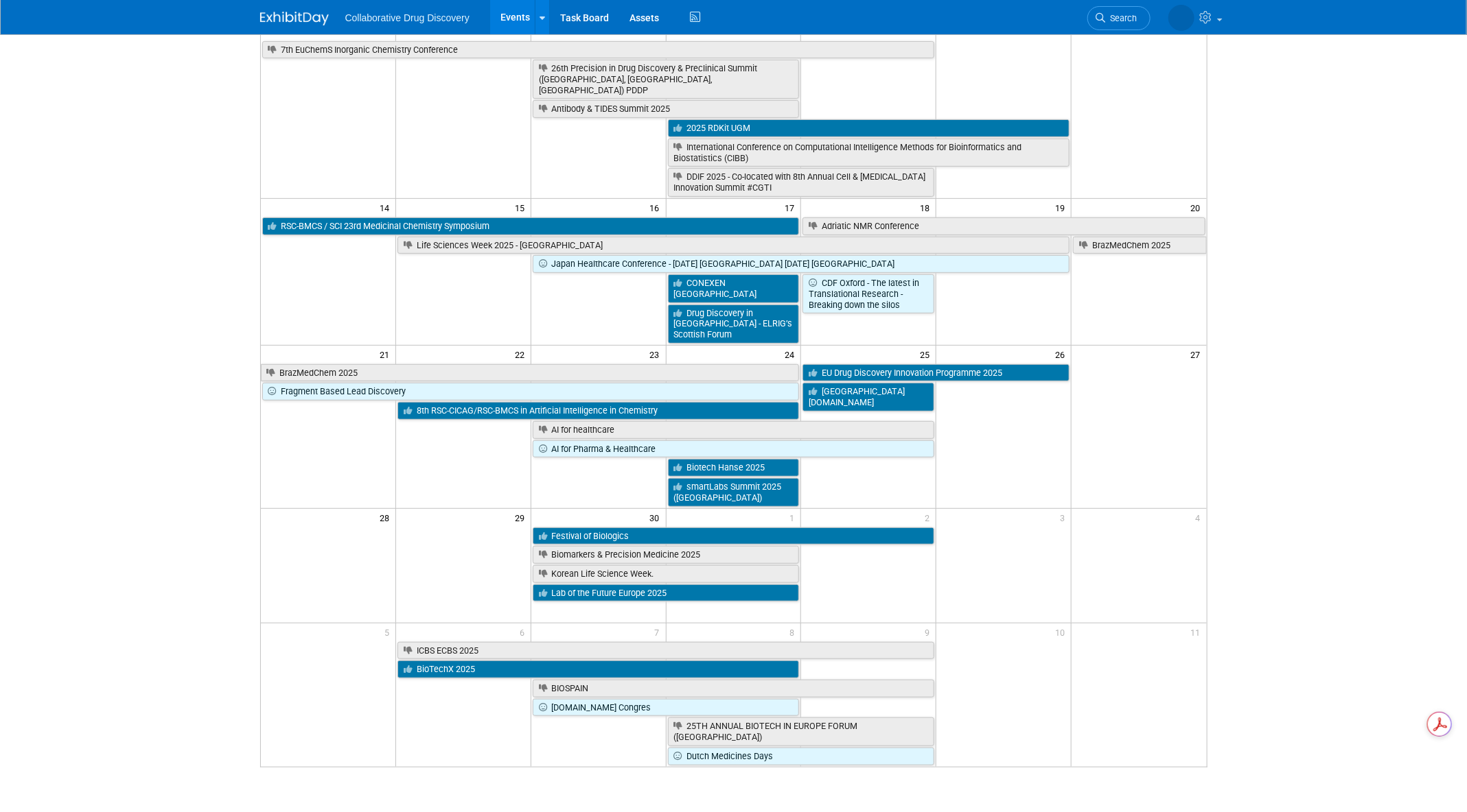
scroll to position [248, 0]
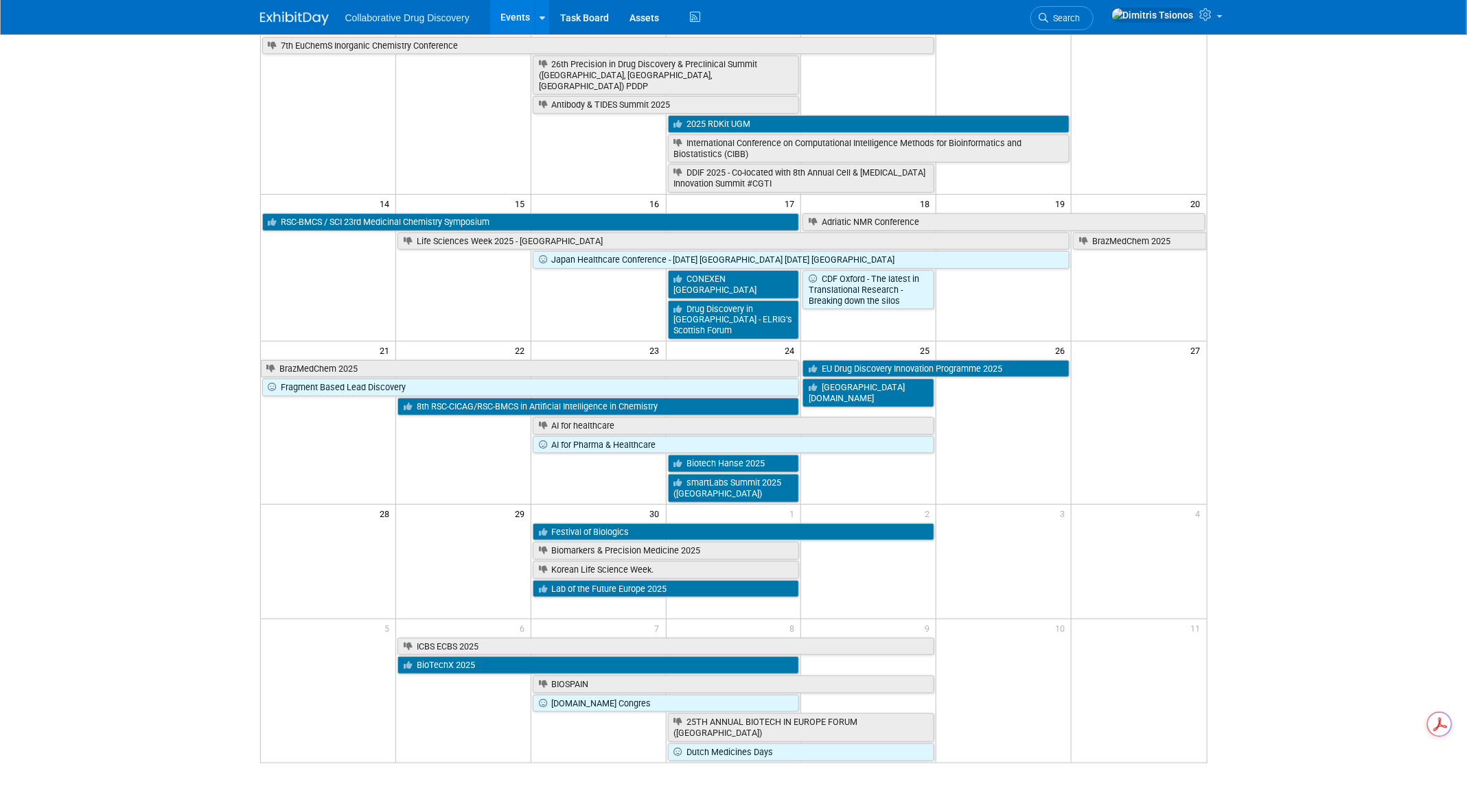
click at [219, 476] on body "Collaborative Drug Discovery Events Add Event Bulk Upload Events Shareable Even…" at bounding box center [733, 157] width 1467 height 812
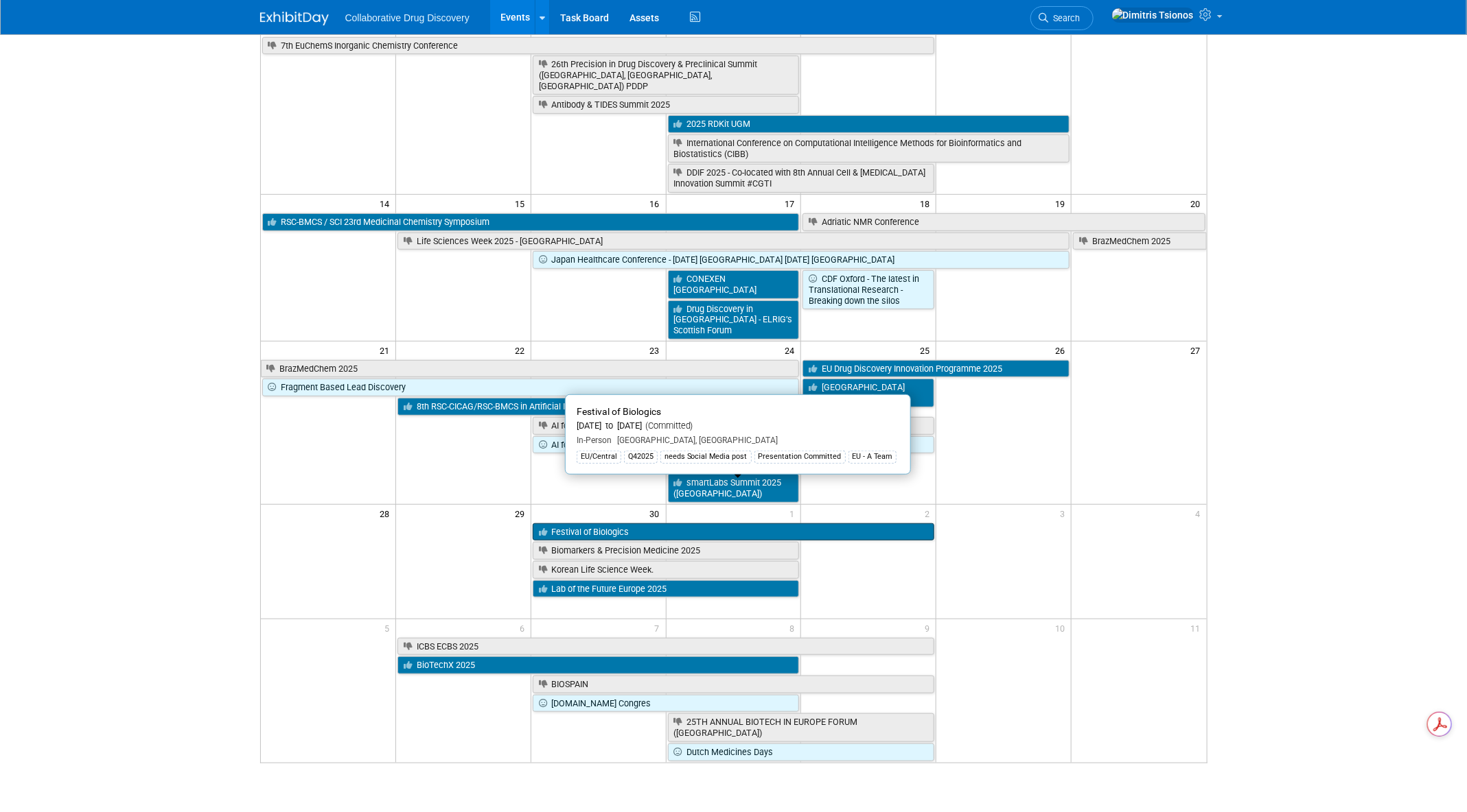
click at [577, 524] on link "Festival of Biologics" at bounding box center [734, 533] width 402 height 18
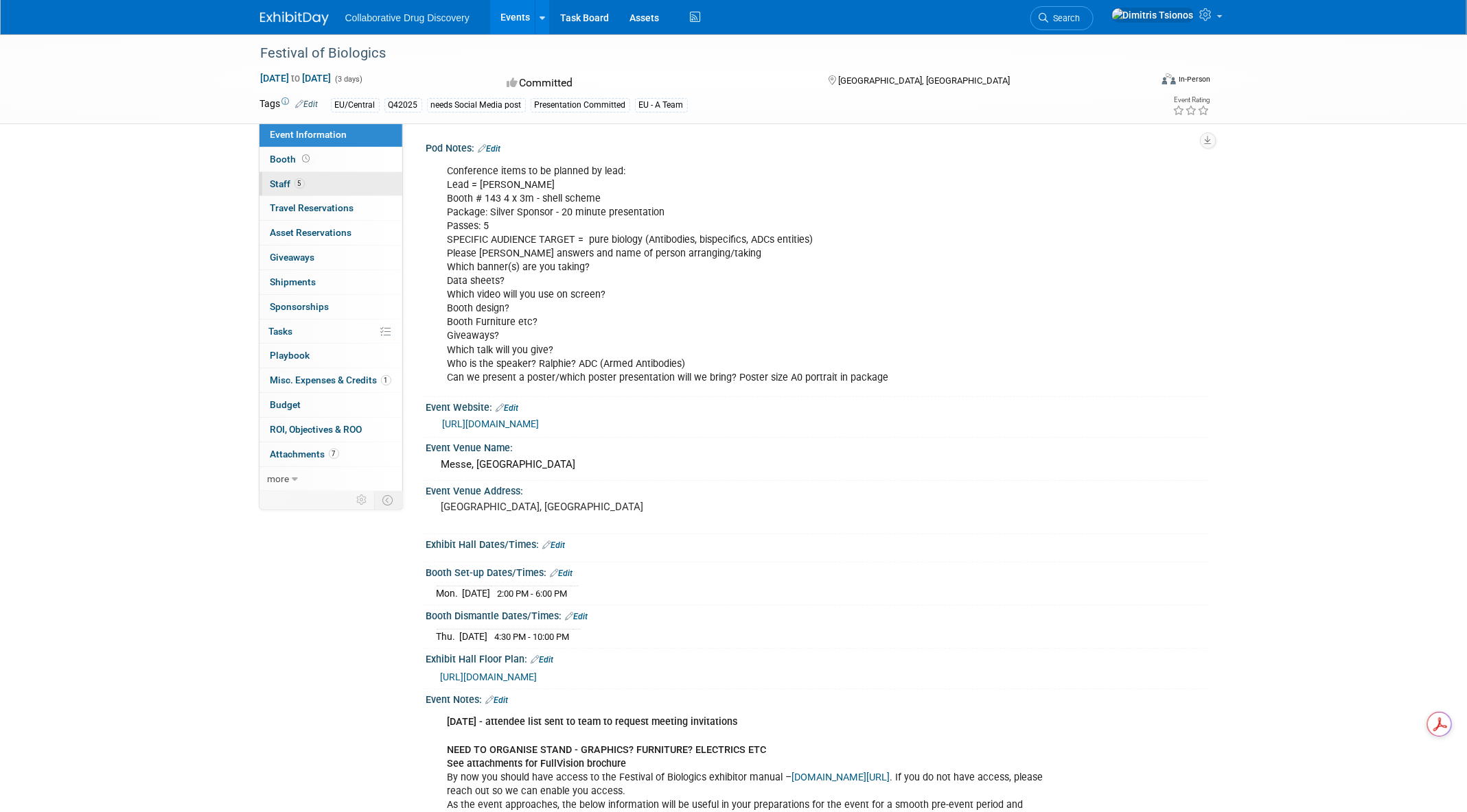
click at [314, 182] on link "5 Staff 5" at bounding box center [331, 184] width 142 height 24
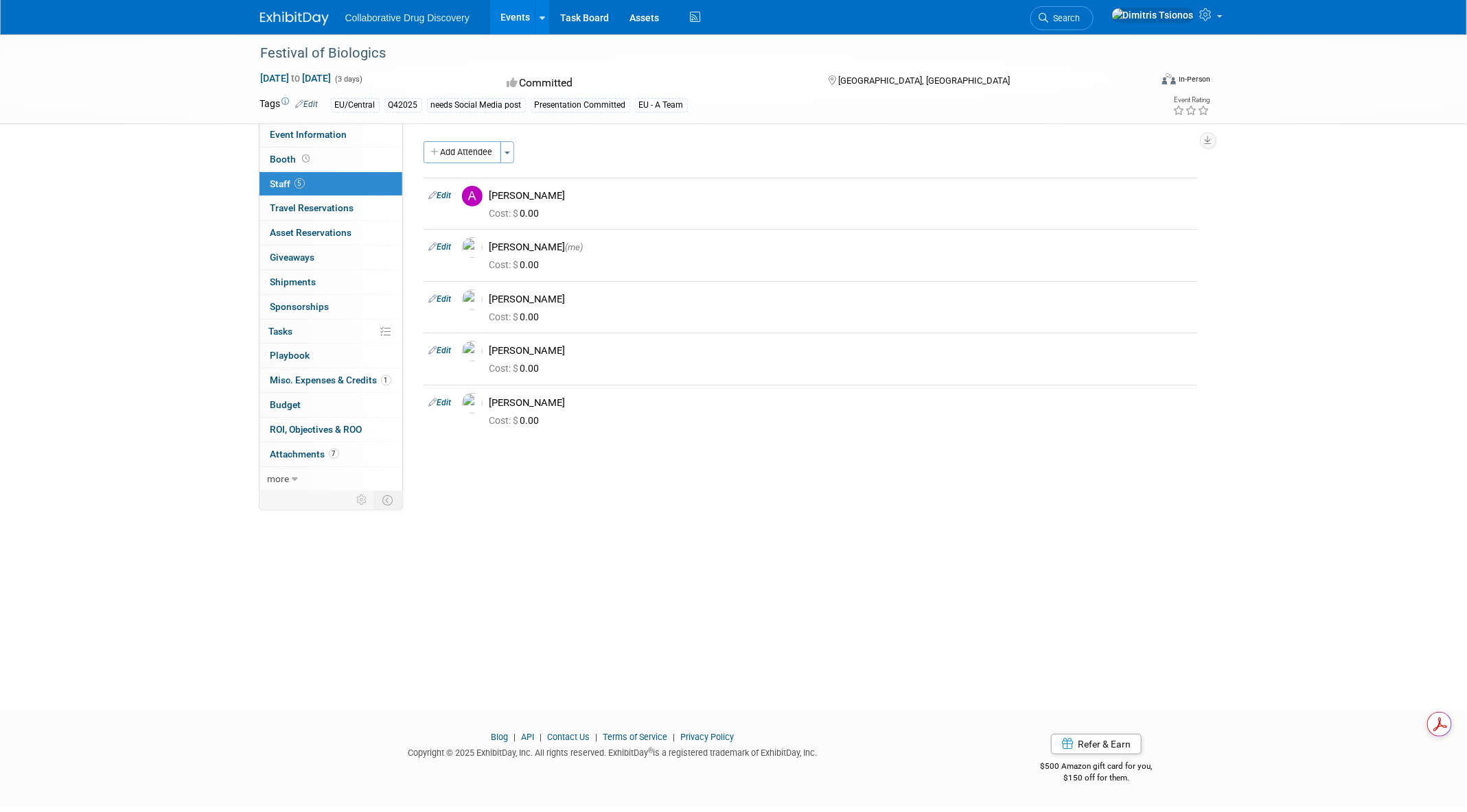
click at [179, 227] on div "Festival of Biologics [DATE] to [DATE] (3 days) [DATE] to [DATE] Committed [GEO…" at bounding box center [733, 360] width 1467 height 652
click at [289, 18] on img at bounding box center [294, 18] width 69 height 13
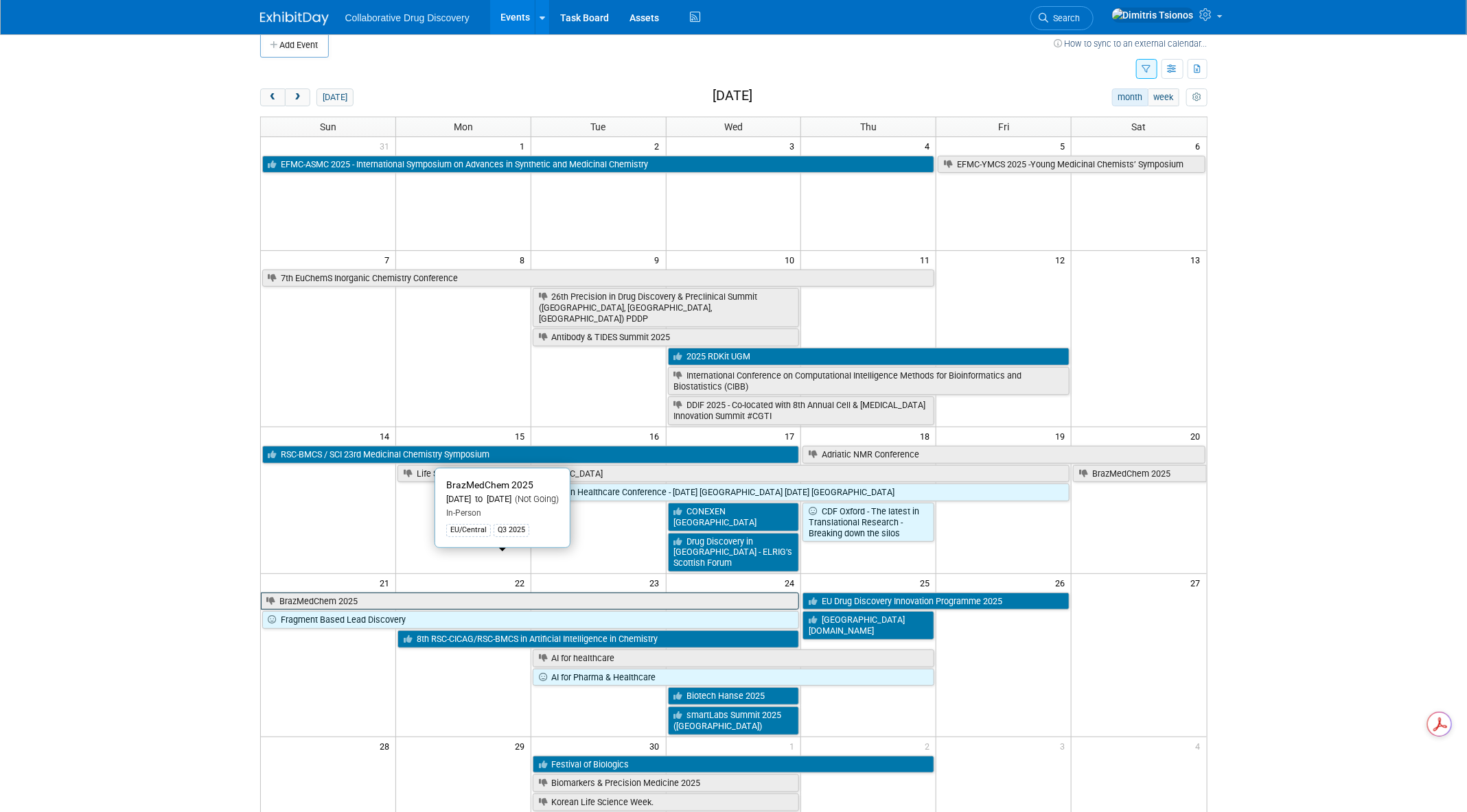
scroll to position [21, 0]
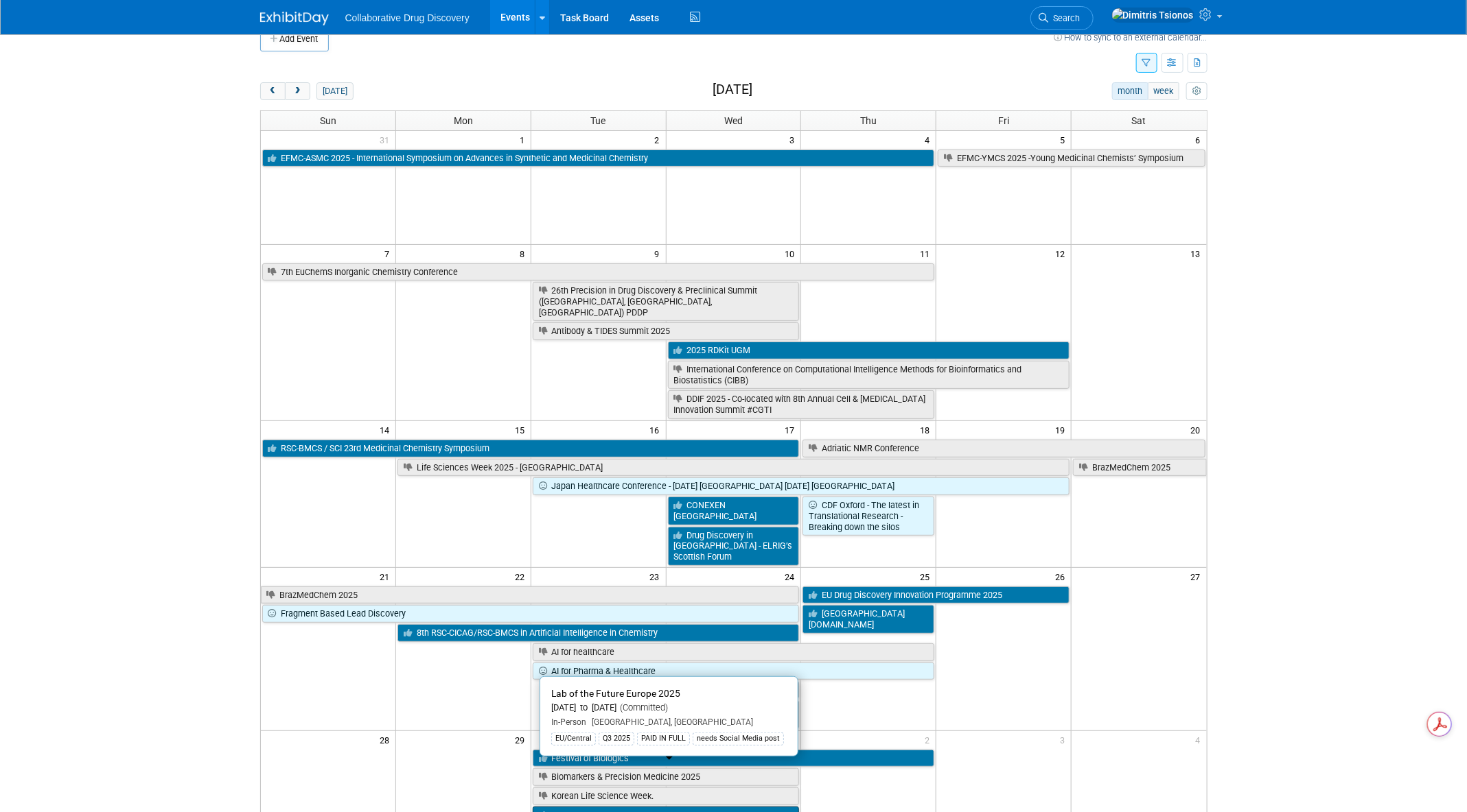
click at [574, 807] on link "Lab of the Future Europe 2025" at bounding box center [666, 816] width 267 height 18
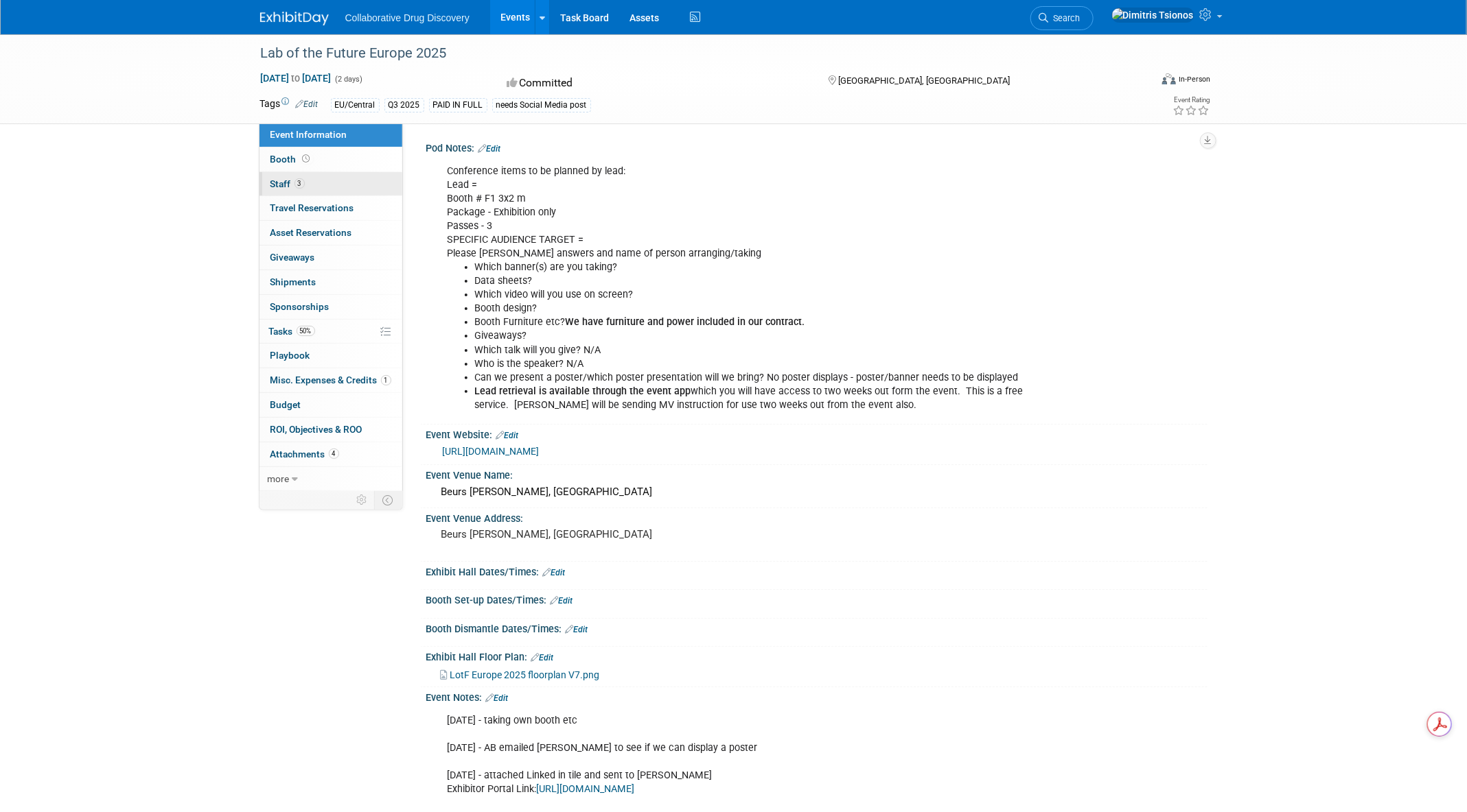
click at [279, 181] on span "Staff 3" at bounding box center [287, 184] width 35 height 11
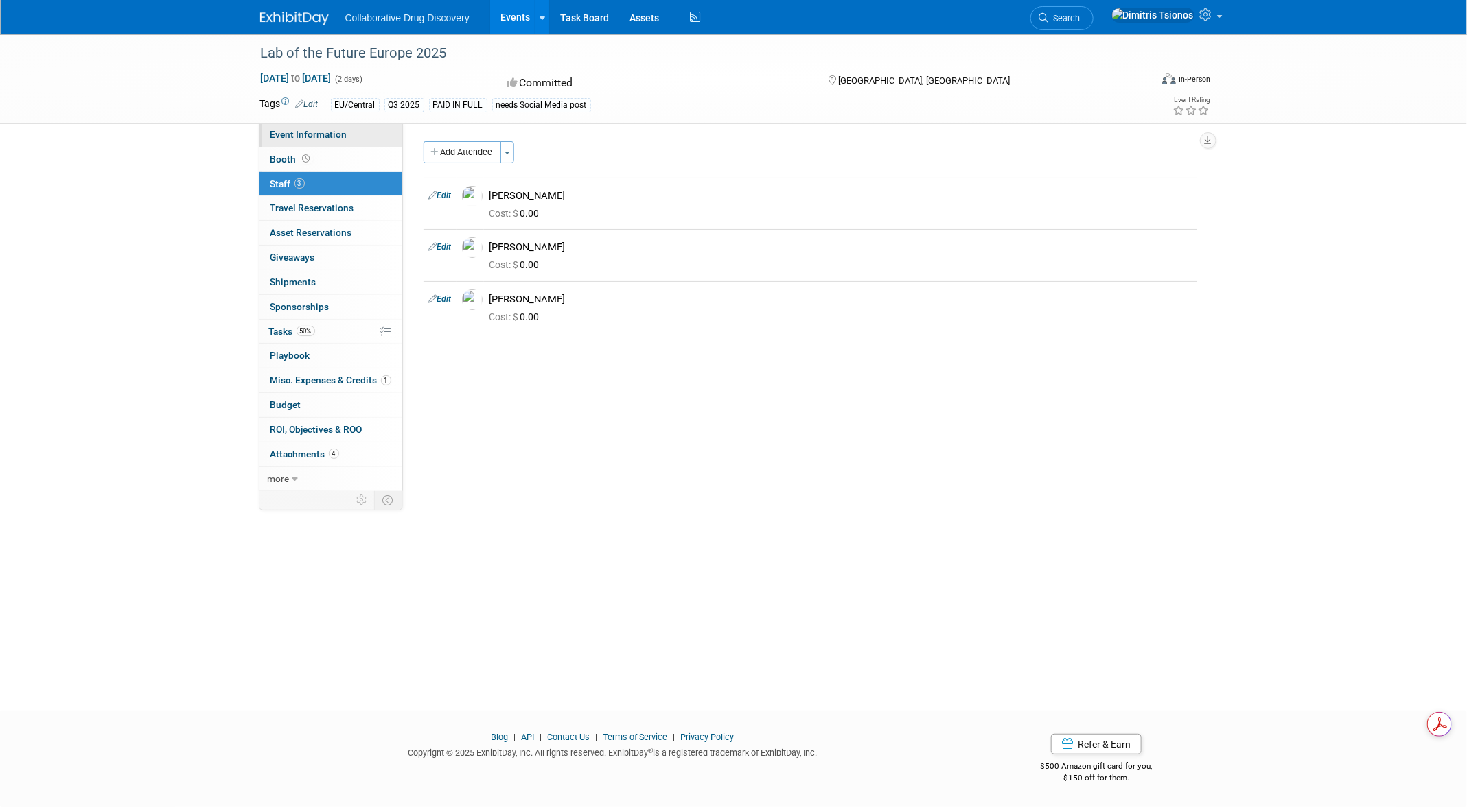
click at [295, 133] on span "Event Information" at bounding box center [309, 134] width 77 height 11
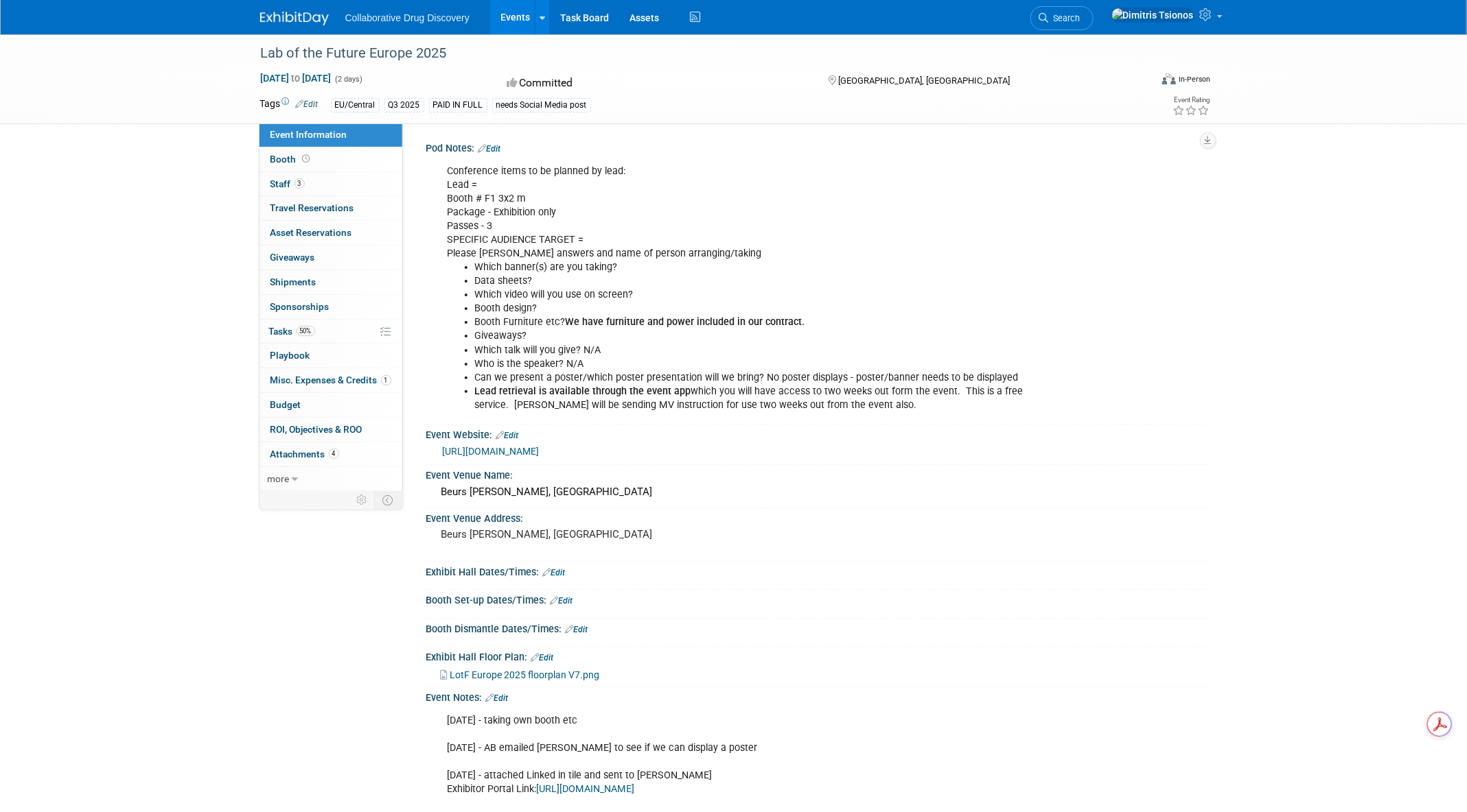
click at [188, 182] on div "Lab of the Future Europe 2025 [DATE] to [DATE] (2 days) [DATE] to [DATE] Commit…" at bounding box center [733, 717] width 1467 height 1365
click at [145, 218] on div "Lab of the Future Europe 2025 [DATE] to [DATE] (2 days) [DATE] to [DATE] Commit…" at bounding box center [733, 717] width 1467 height 1365
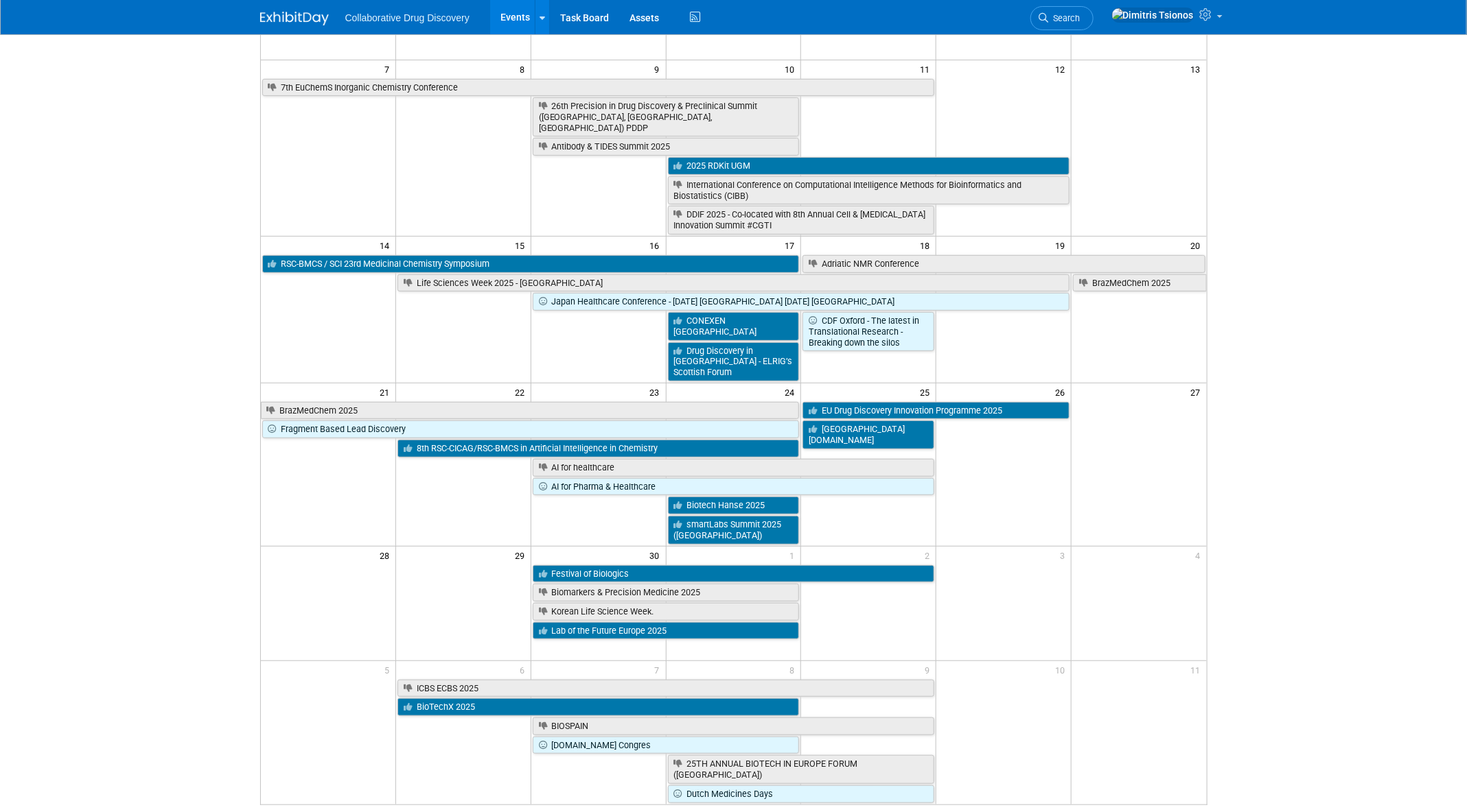
scroll to position [210, 0]
